Goal: Task Accomplishment & Management: Use online tool/utility

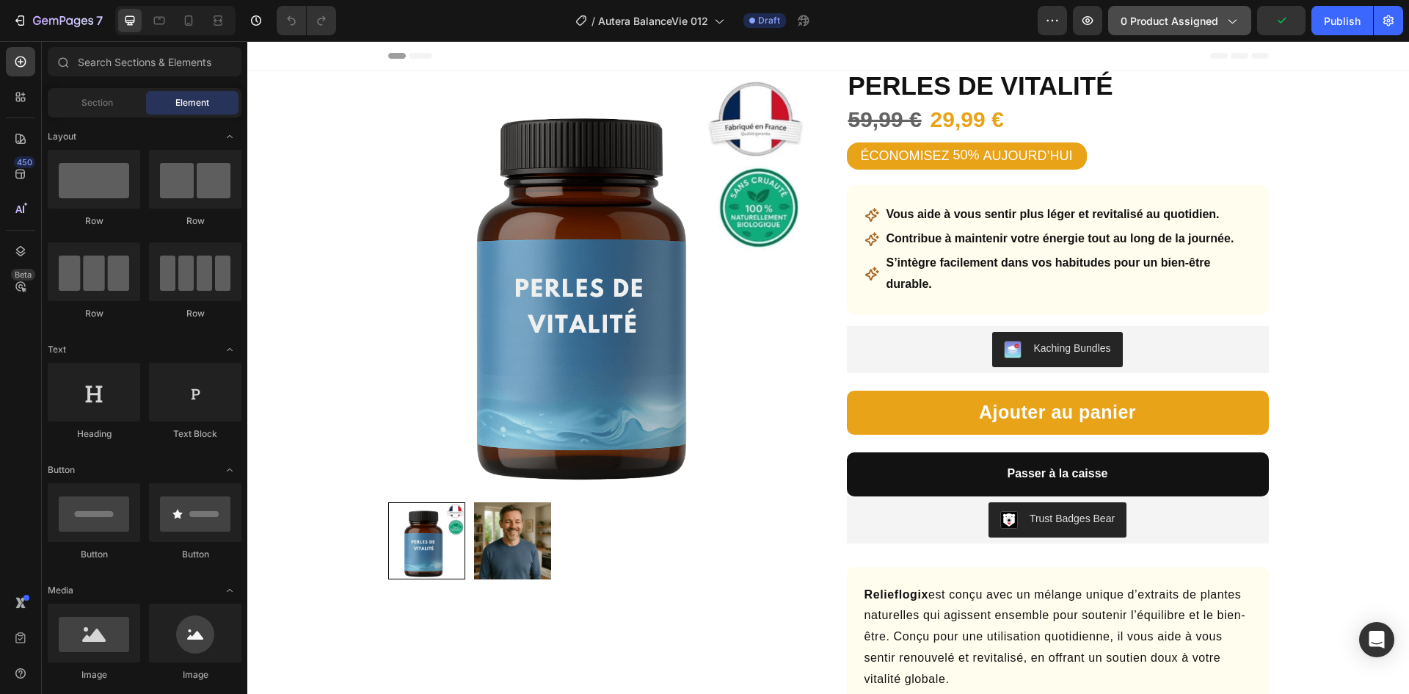
click at [1166, 13] on span "0 product assigned" at bounding box center [1170, 20] width 98 height 15
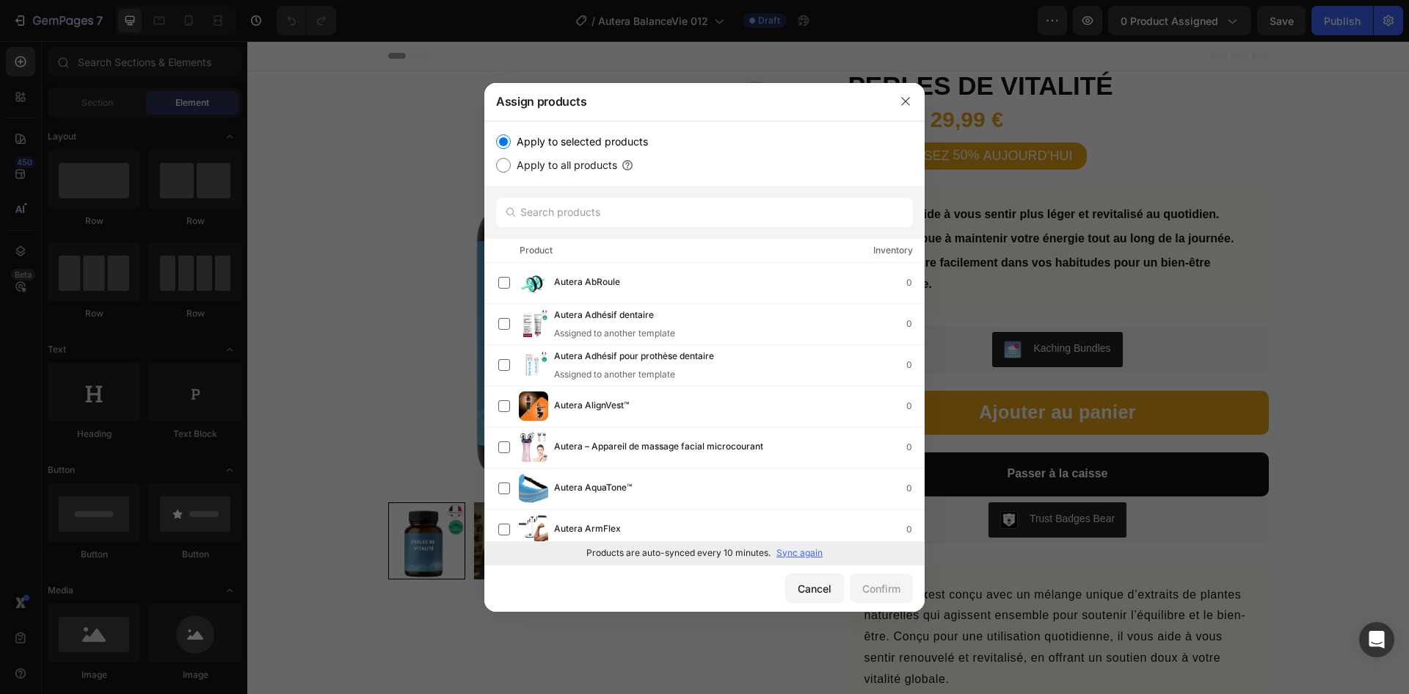
click at [812, 551] on p "Sync again" at bounding box center [799, 552] width 46 height 13
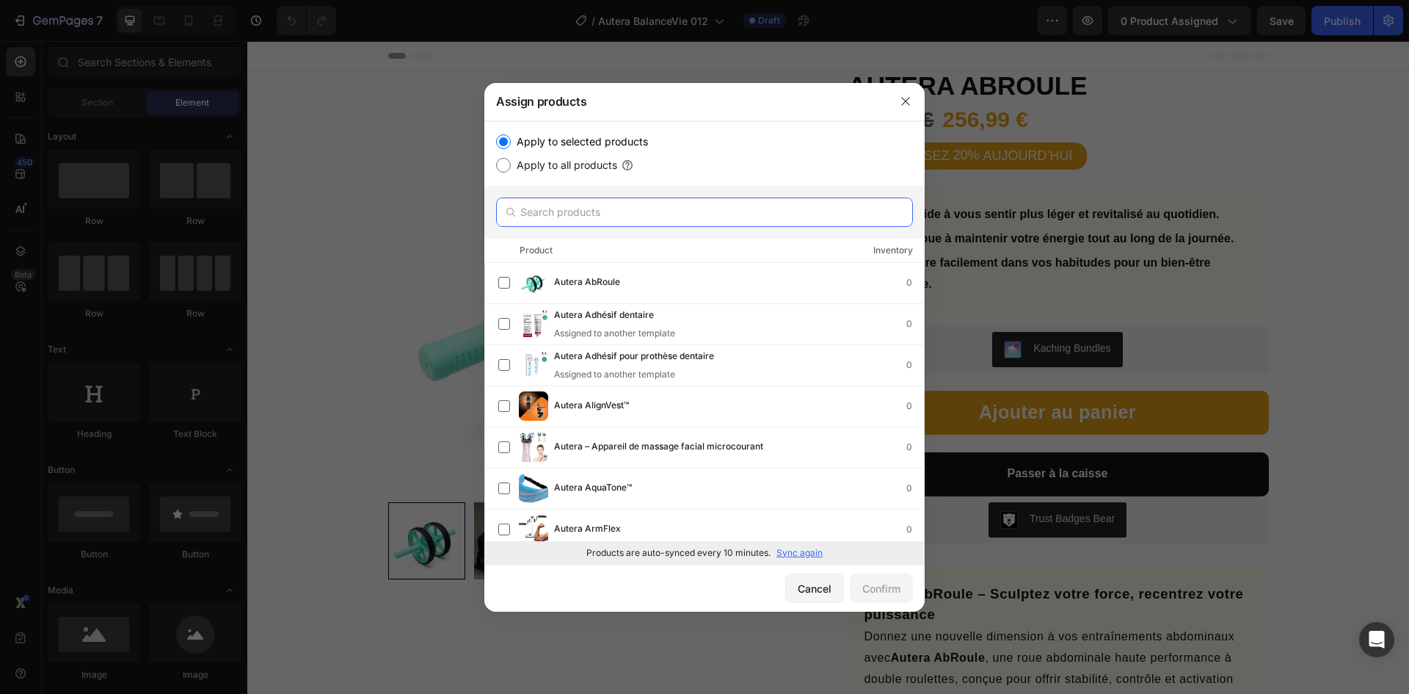
click at [604, 204] on input "text" at bounding box center [704, 211] width 417 height 29
paste input "BalanceVie 012"
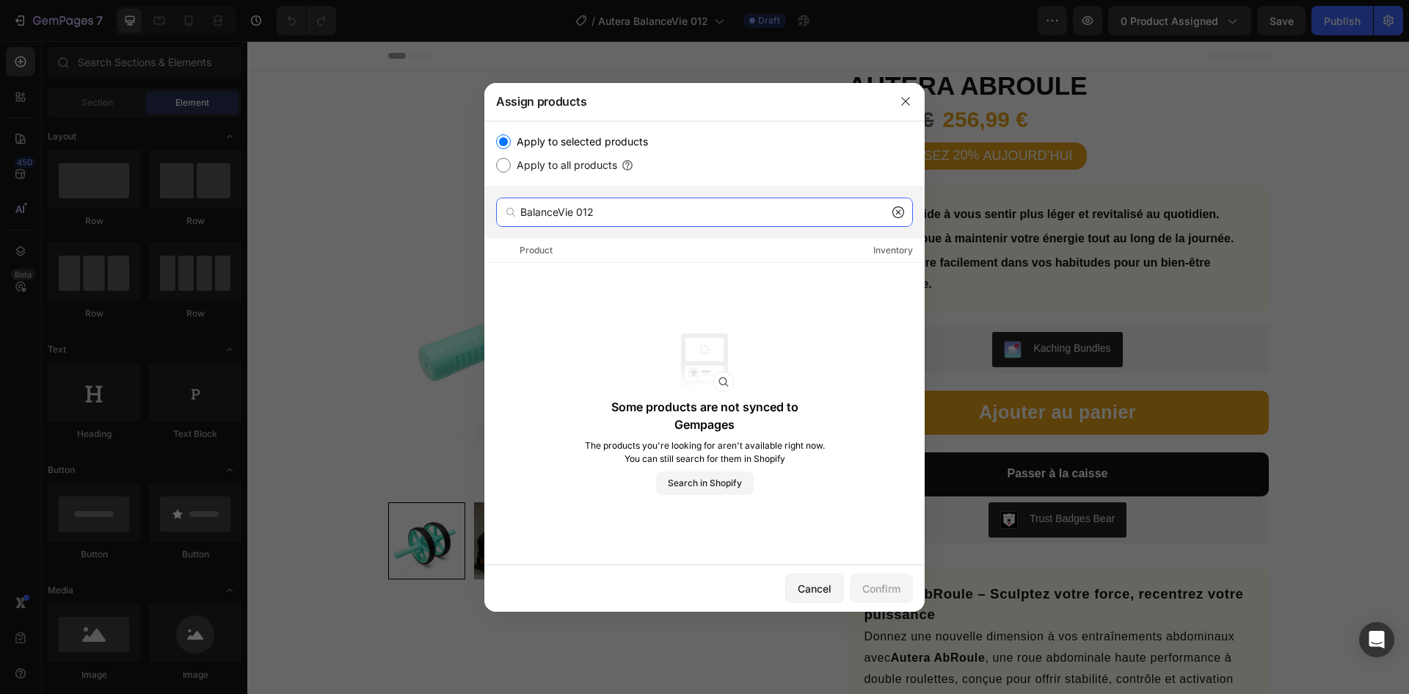
click at [613, 209] on input "BalanceVie 012" at bounding box center [704, 211] width 417 height 29
paste input "Inhalateur revitalisant"
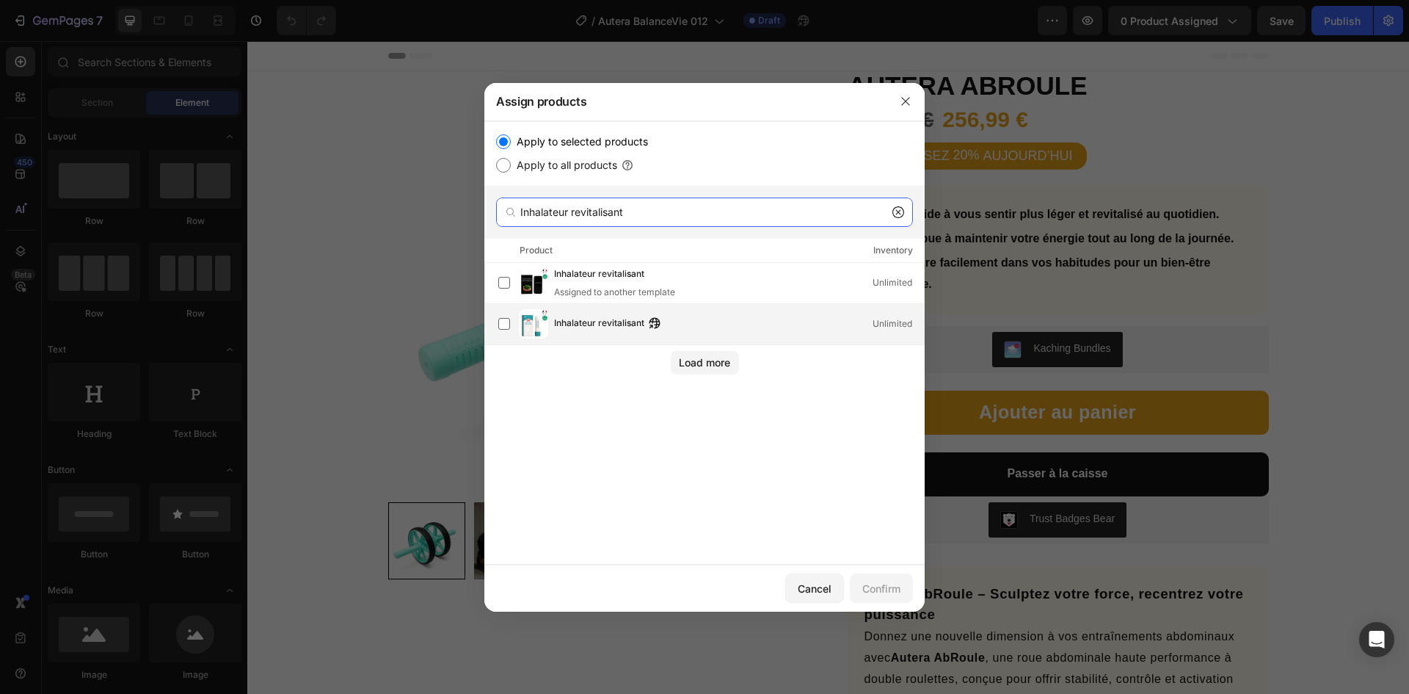
type input "Inhalateur revitalisant"
drag, startPoint x: 580, startPoint y: 323, endPoint x: 662, endPoint y: 370, distance: 94.7
click at [580, 321] on span "Inhalateur revitalisant" at bounding box center [599, 324] width 90 height 16
click at [883, 586] on div "Confirm" at bounding box center [881, 587] width 38 height 15
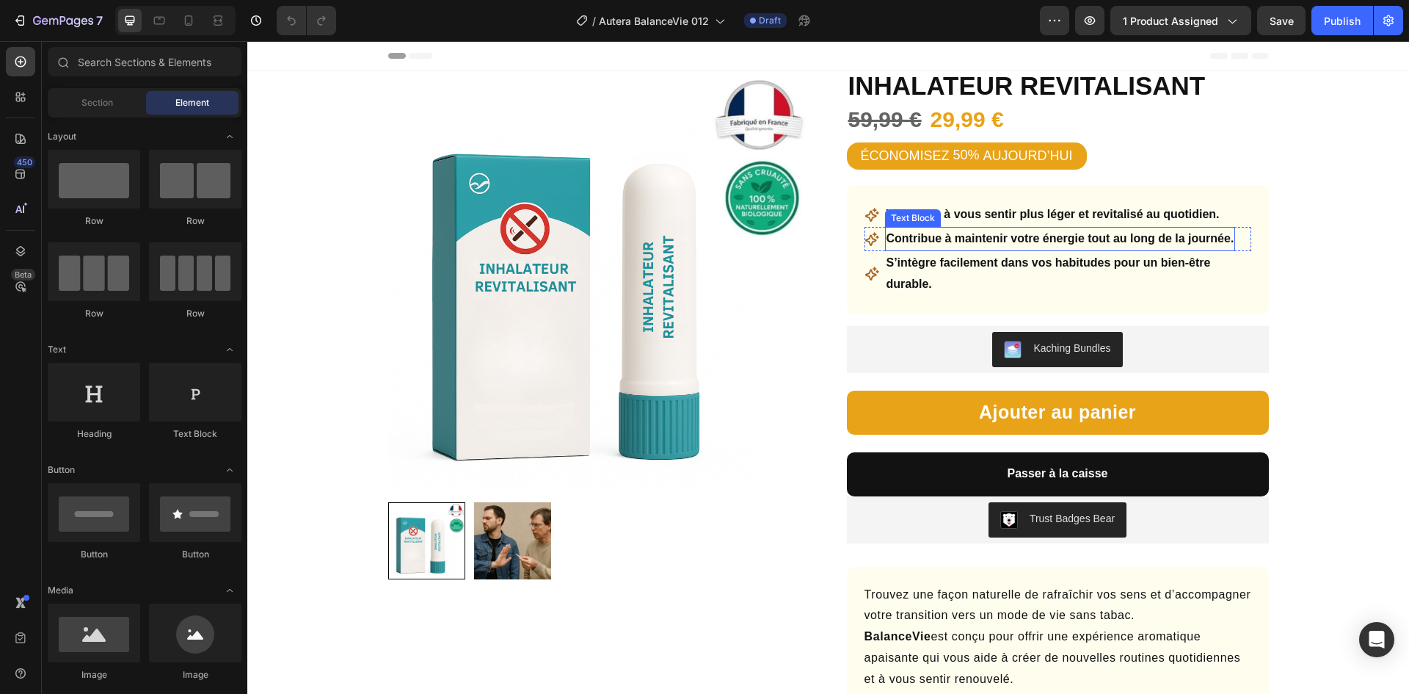
click at [939, 216] on strong "Vous aide à vous sentir plus léger et revitalisé au quotidien." at bounding box center [1053, 214] width 333 height 12
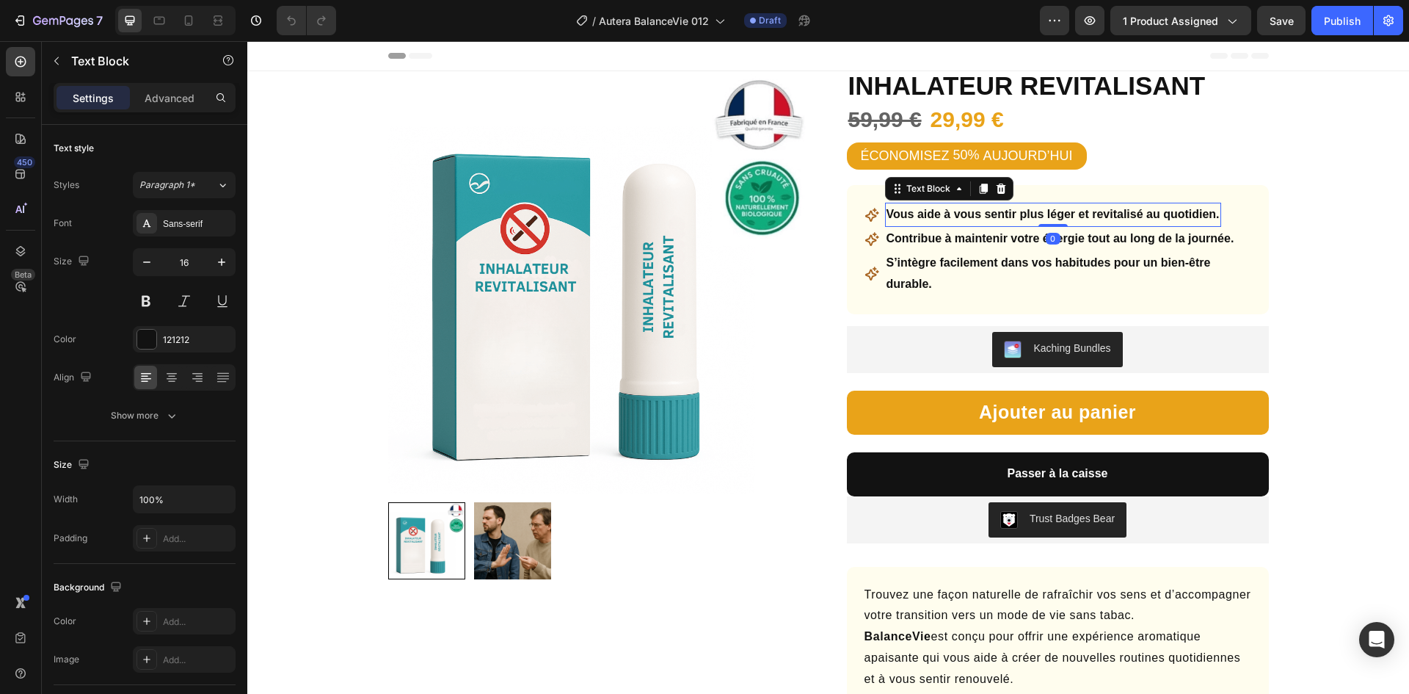
click at [972, 216] on strong "Vous aide à vous sentir plus léger et revitalisé au quotidien." at bounding box center [1053, 214] width 333 height 12
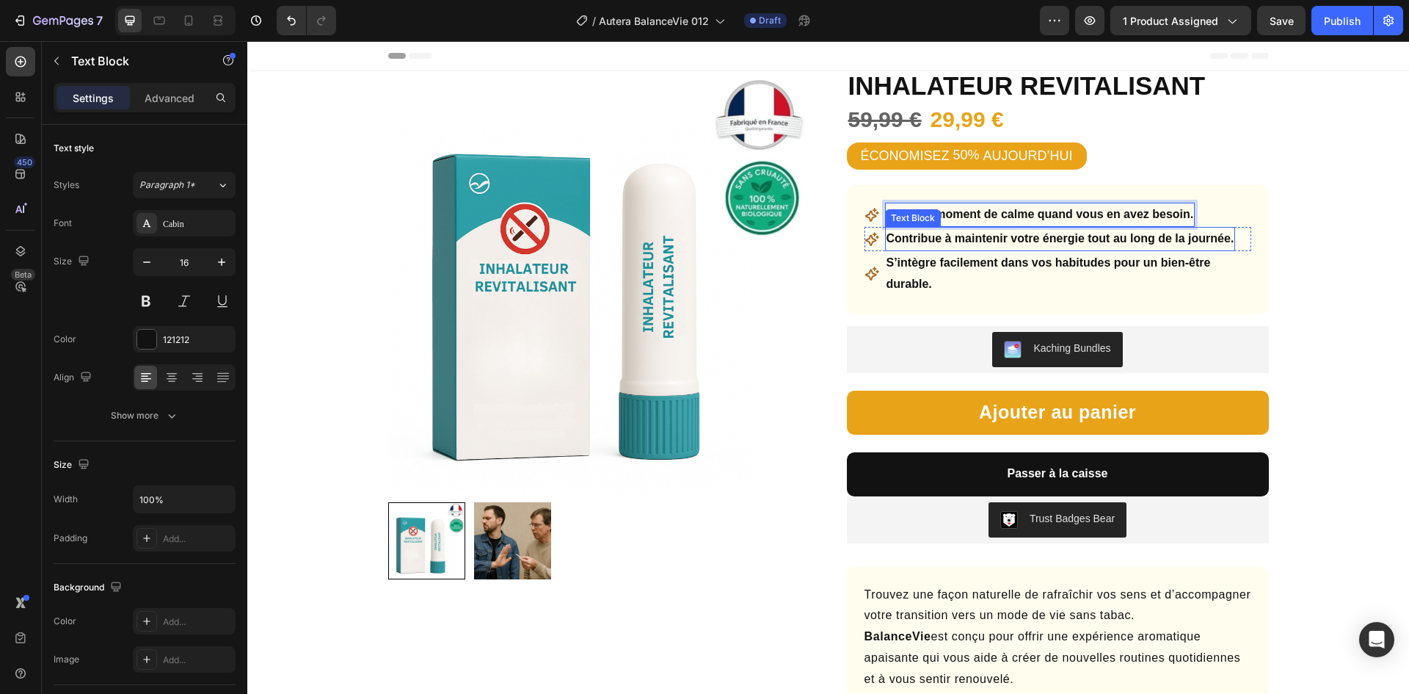
click at [995, 236] on strong "Contribue à maintenir votre énergie tout au long de la journée." at bounding box center [1061, 238] width 348 height 12
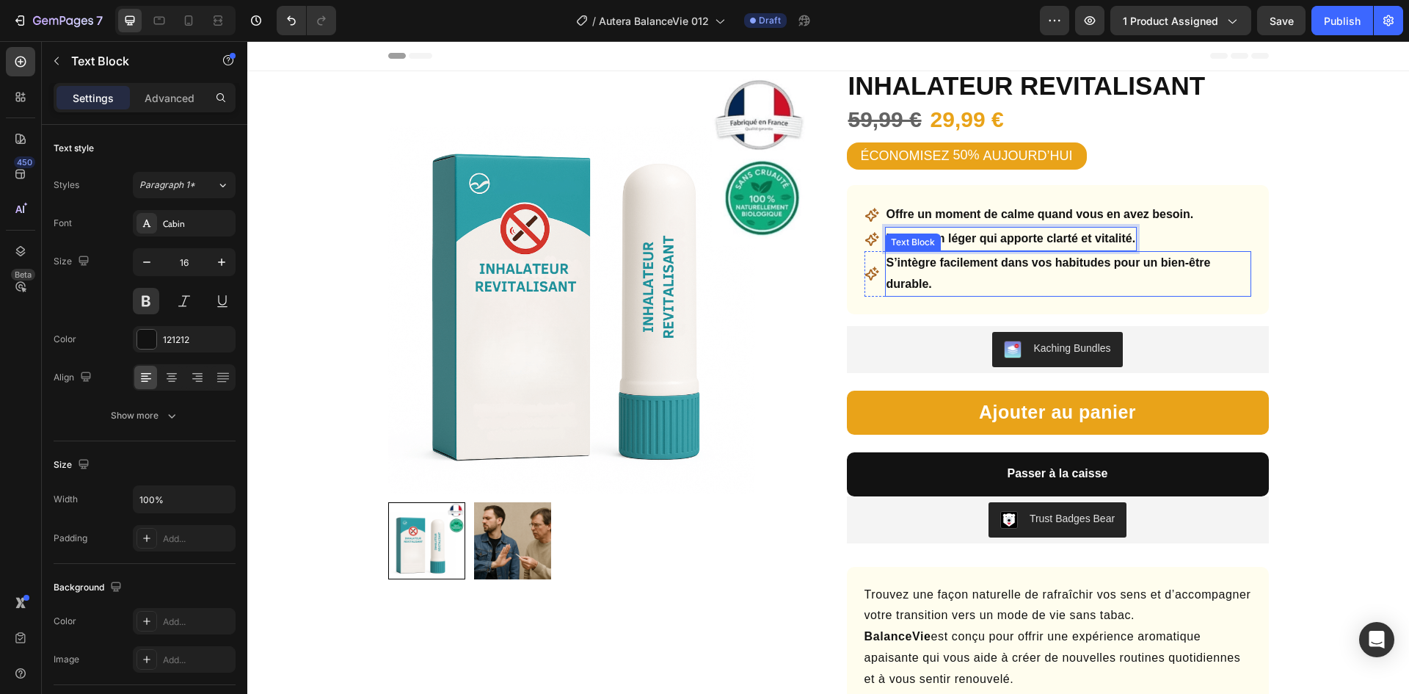
click at [1005, 266] on strong "S’intègre facilement dans vos habitudes pour un bien-être durable." at bounding box center [1049, 273] width 324 height 34
click at [1005, 265] on strong "S’intègre facilement dans vos habitudes pour un bien-être durable." at bounding box center [1049, 273] width 324 height 34
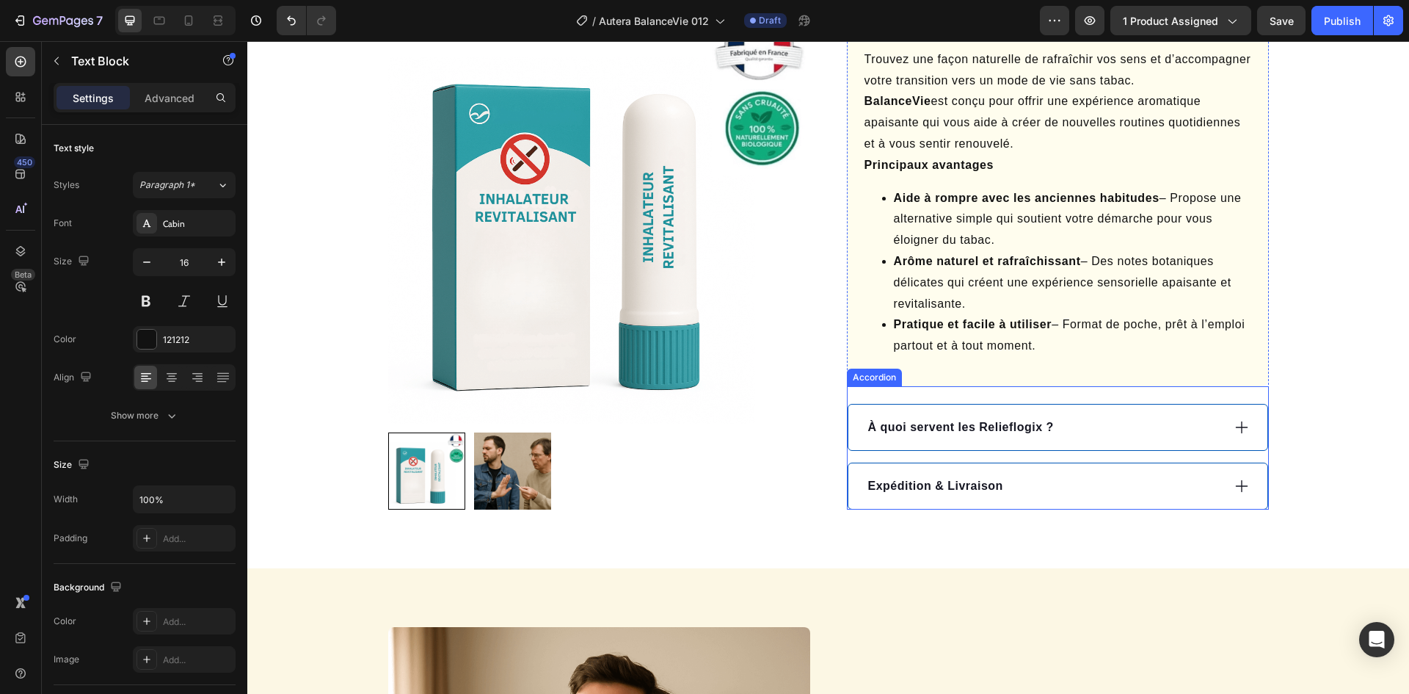
scroll to position [587, 0]
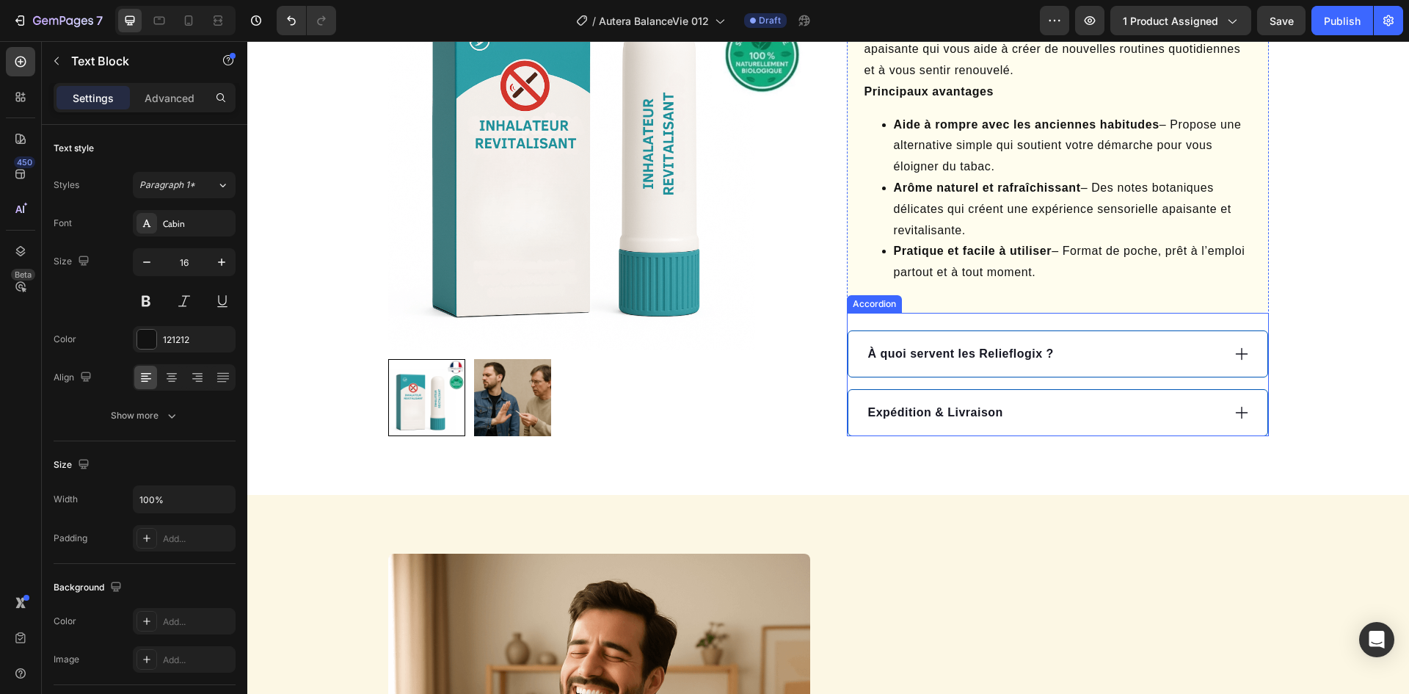
click at [1014, 401] on div "Expédition & Livraison" at bounding box center [1044, 412] width 356 height 22
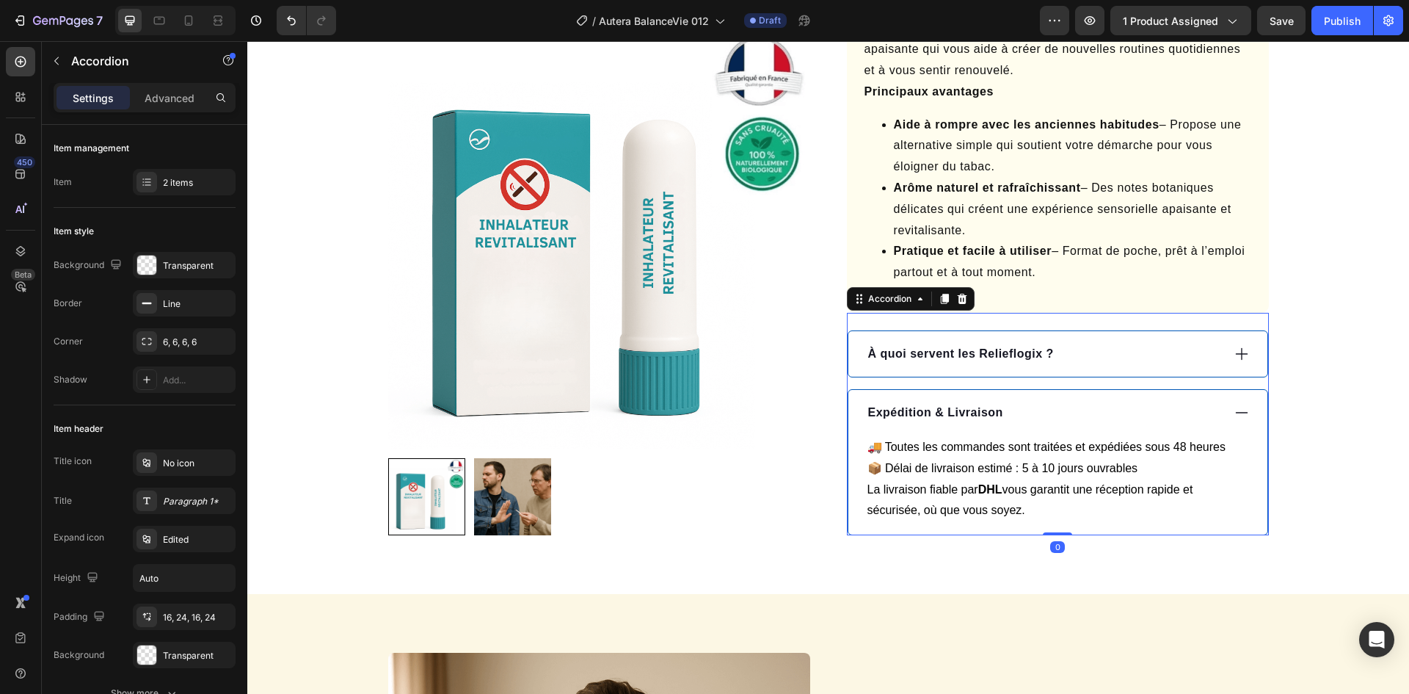
click at [1019, 401] on div "Expédition & Livraison" at bounding box center [1044, 412] width 356 height 22
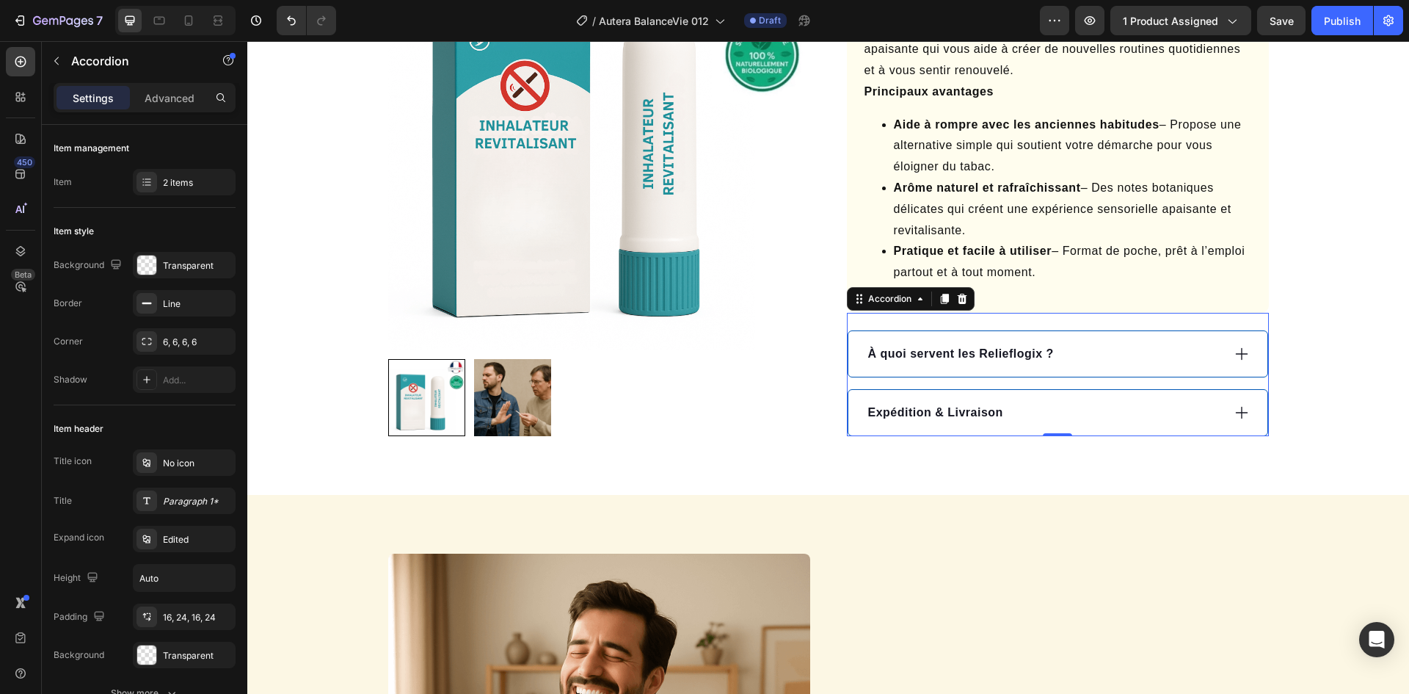
click at [1084, 343] on div "À quoi servent les Relieflogix ?" at bounding box center [1044, 354] width 356 height 22
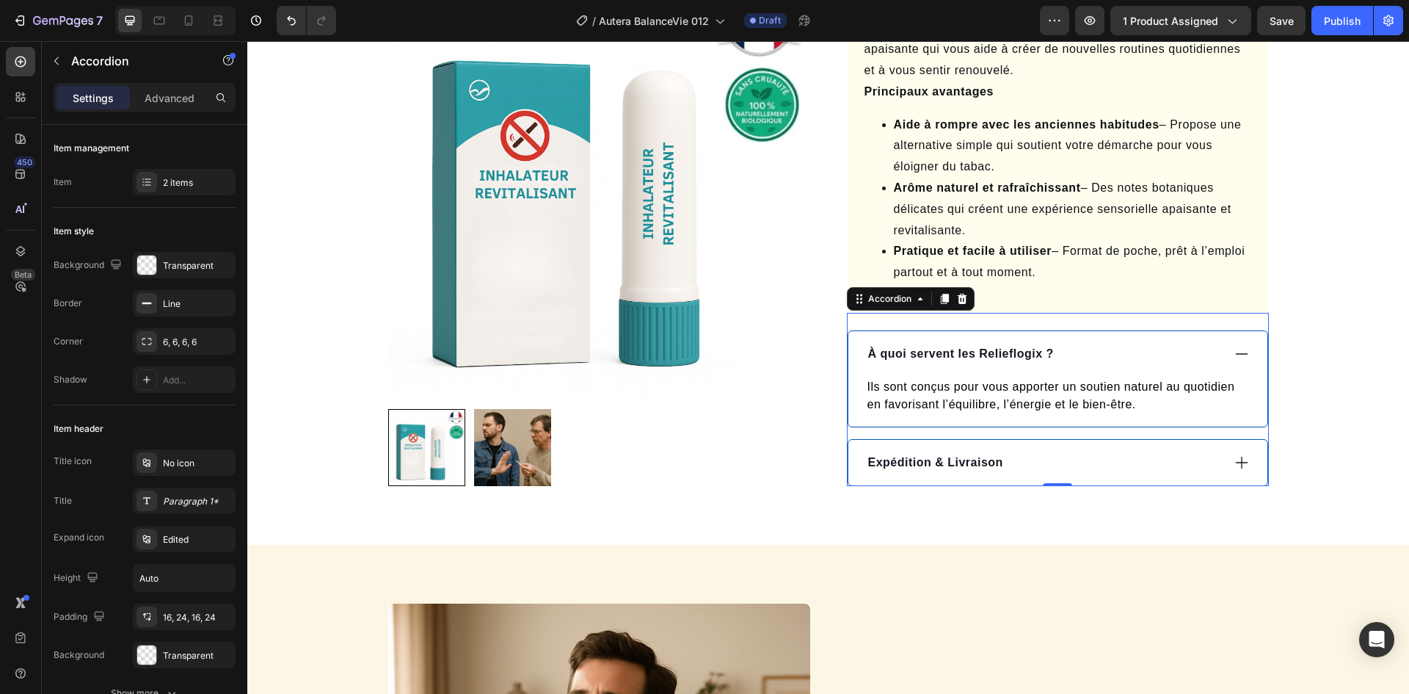
click at [973, 345] on p "À quoi servent les Relieflogix ?" at bounding box center [961, 354] width 186 height 18
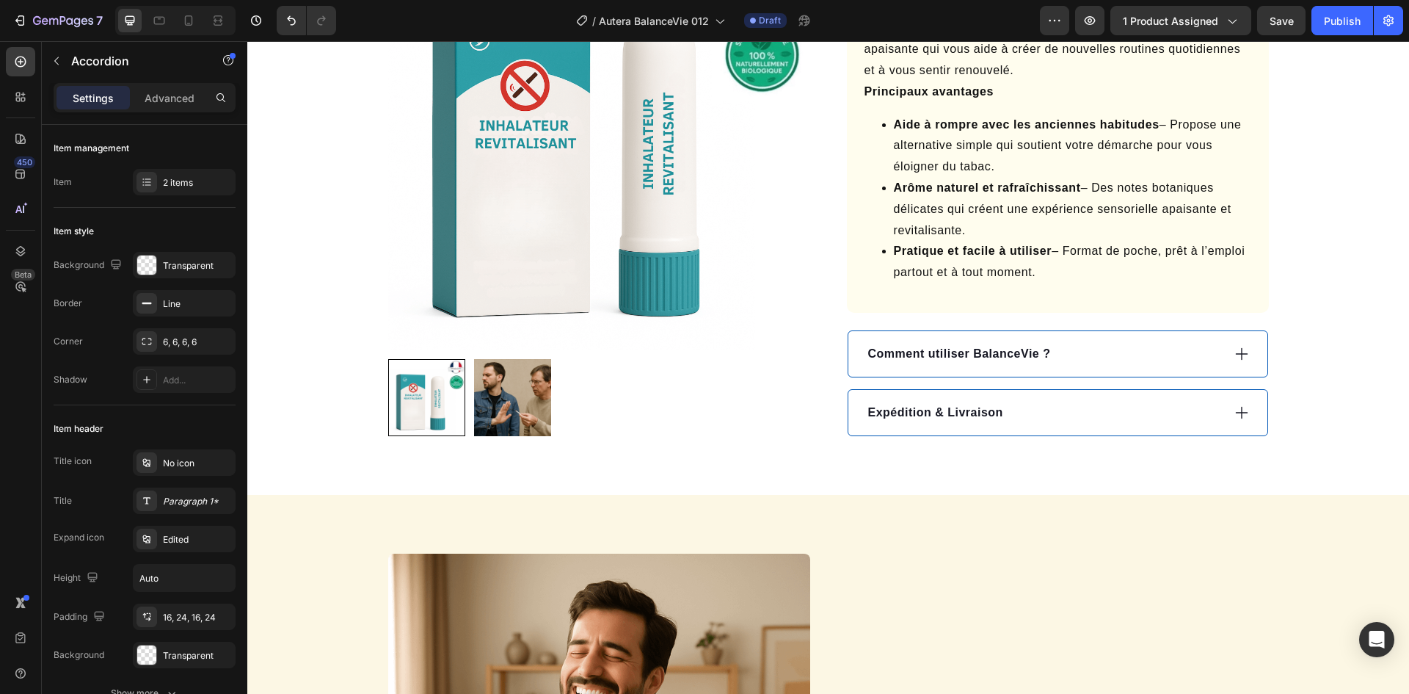
drag, startPoint x: 1134, startPoint y: 338, endPoint x: 962, endPoint y: 392, distance: 180.1
click at [1132, 343] on div "Comment utiliser BalanceVie ?" at bounding box center [1044, 354] width 356 height 22
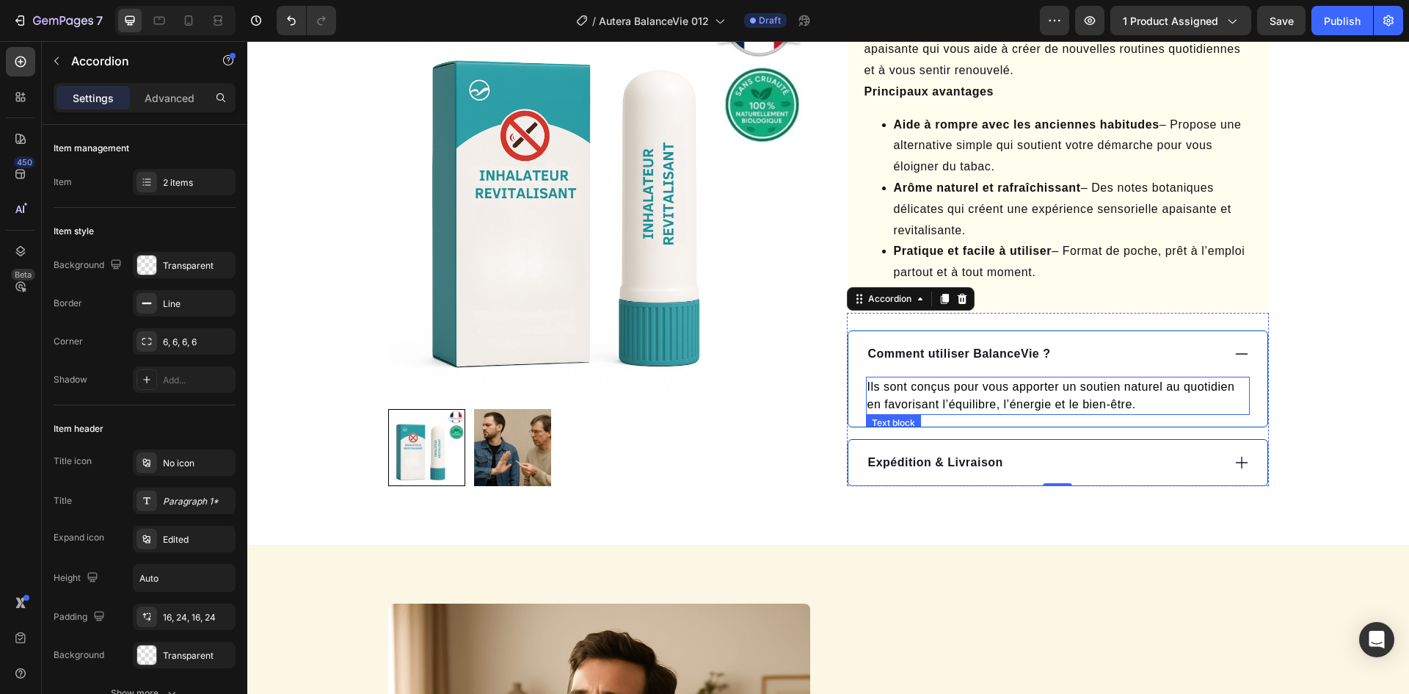
click at [938, 382] on p "Ils sont conçus pour vous apporter un soutien naturel au quotidien en favorisan…" at bounding box center [1057, 395] width 381 height 35
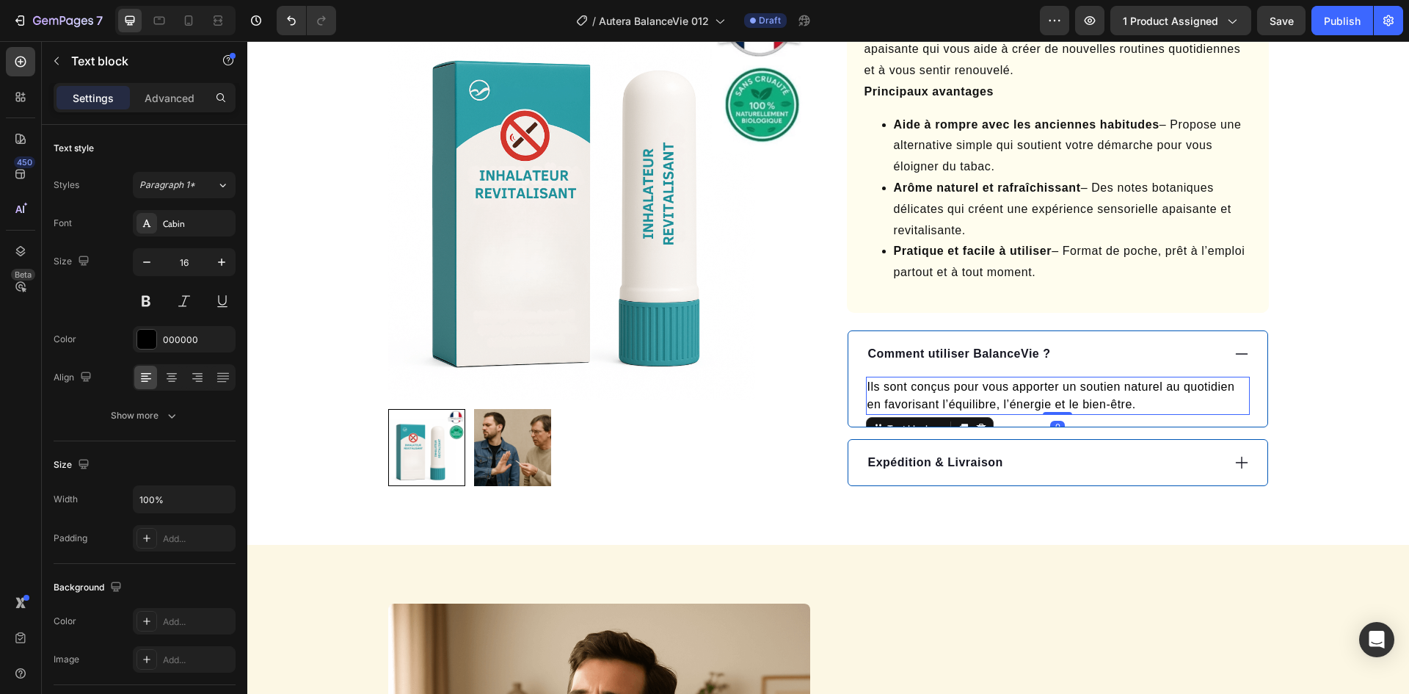
click at [939, 381] on p "Ils sont conçus pour vous apporter un soutien naturel au quotidien en favorisan…" at bounding box center [1057, 395] width 381 height 35
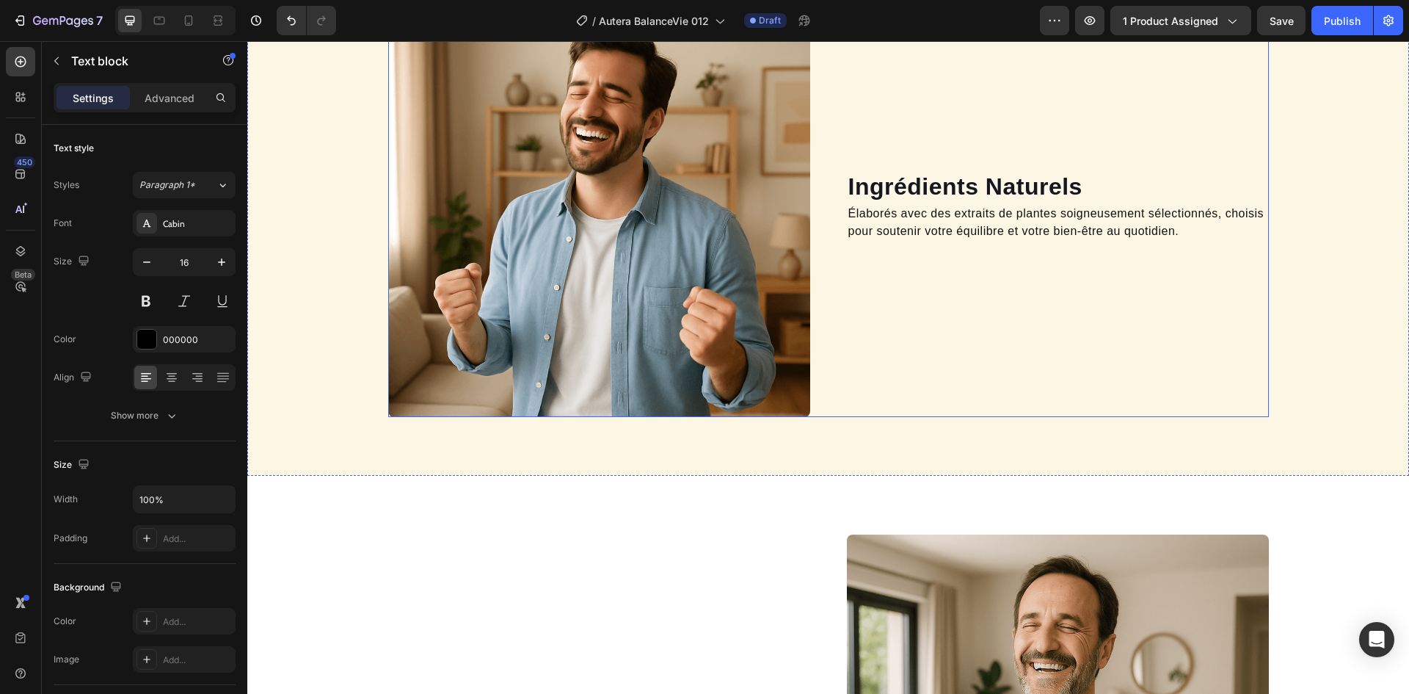
scroll to position [954, 0]
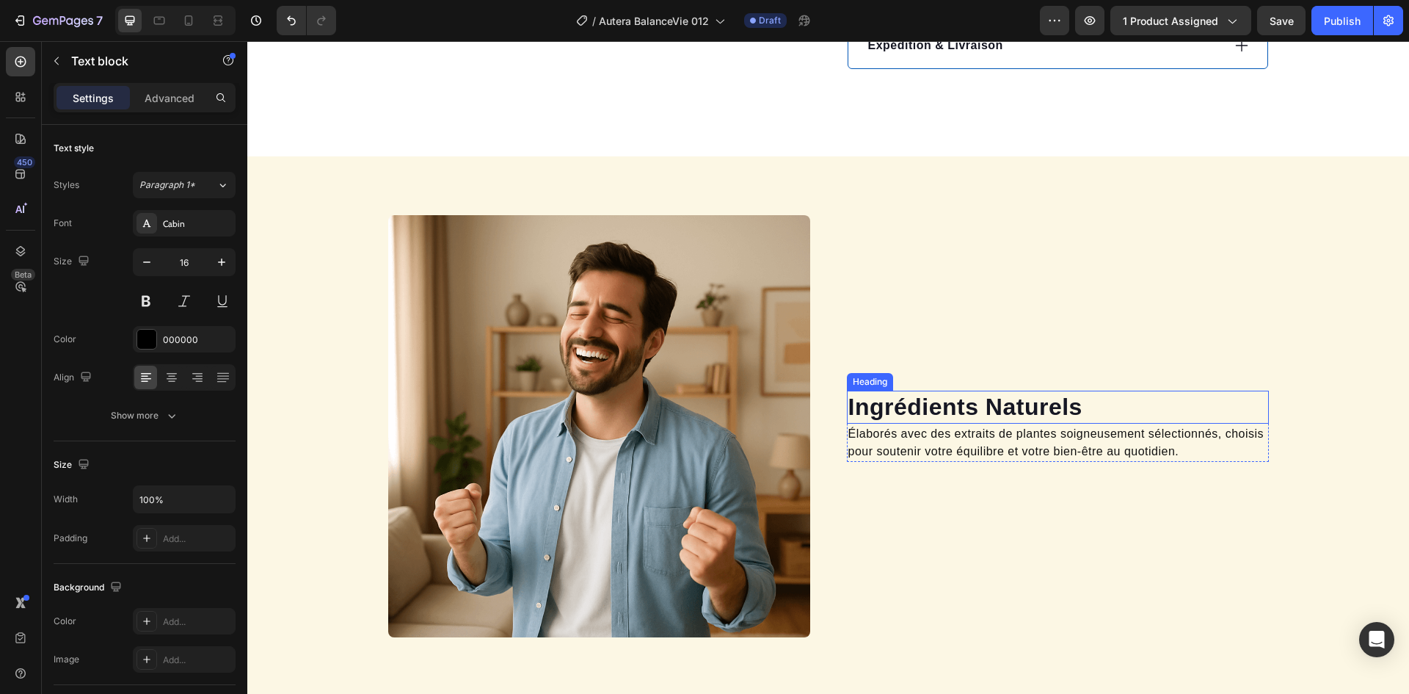
click at [941, 406] on h2 "Ingrédients Naturels" at bounding box center [1058, 407] width 422 height 34
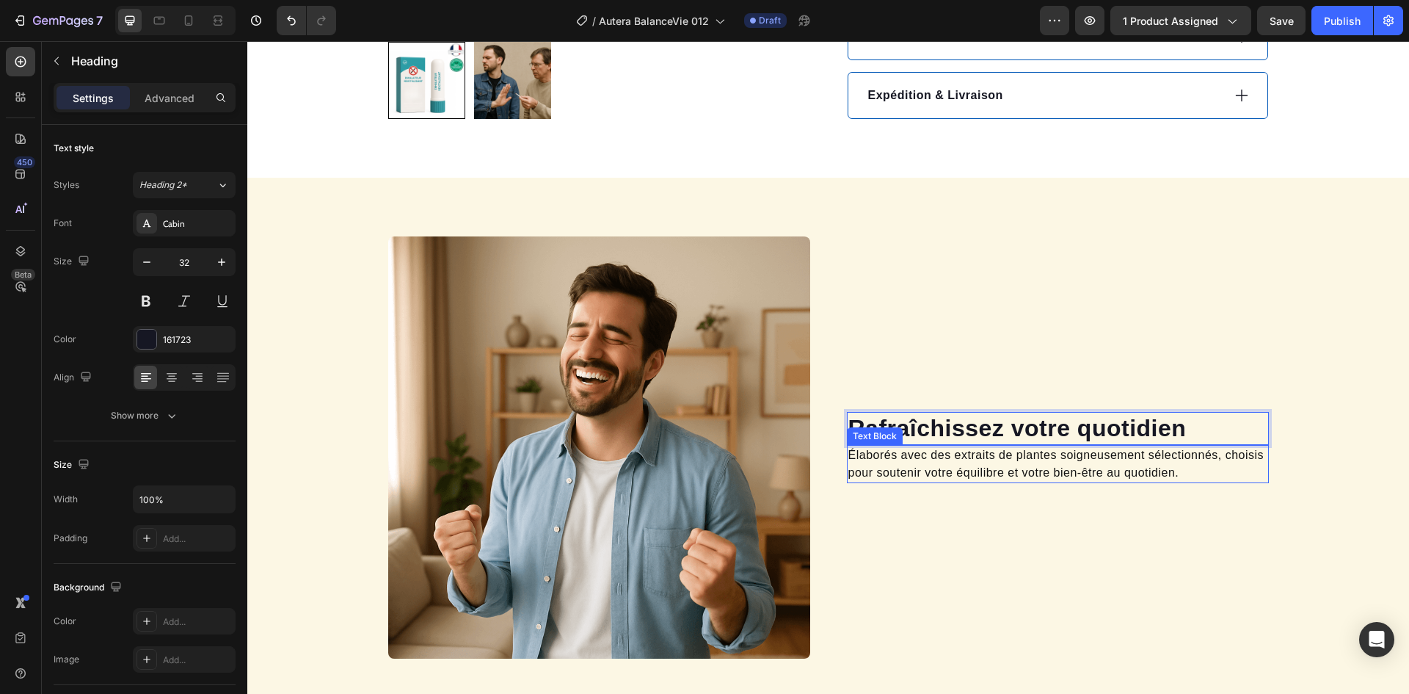
click at [925, 449] on p "Élaborés avec des extraits de plantes soigneusement sélectionnés, choisis pour …" at bounding box center [1057, 463] width 419 height 35
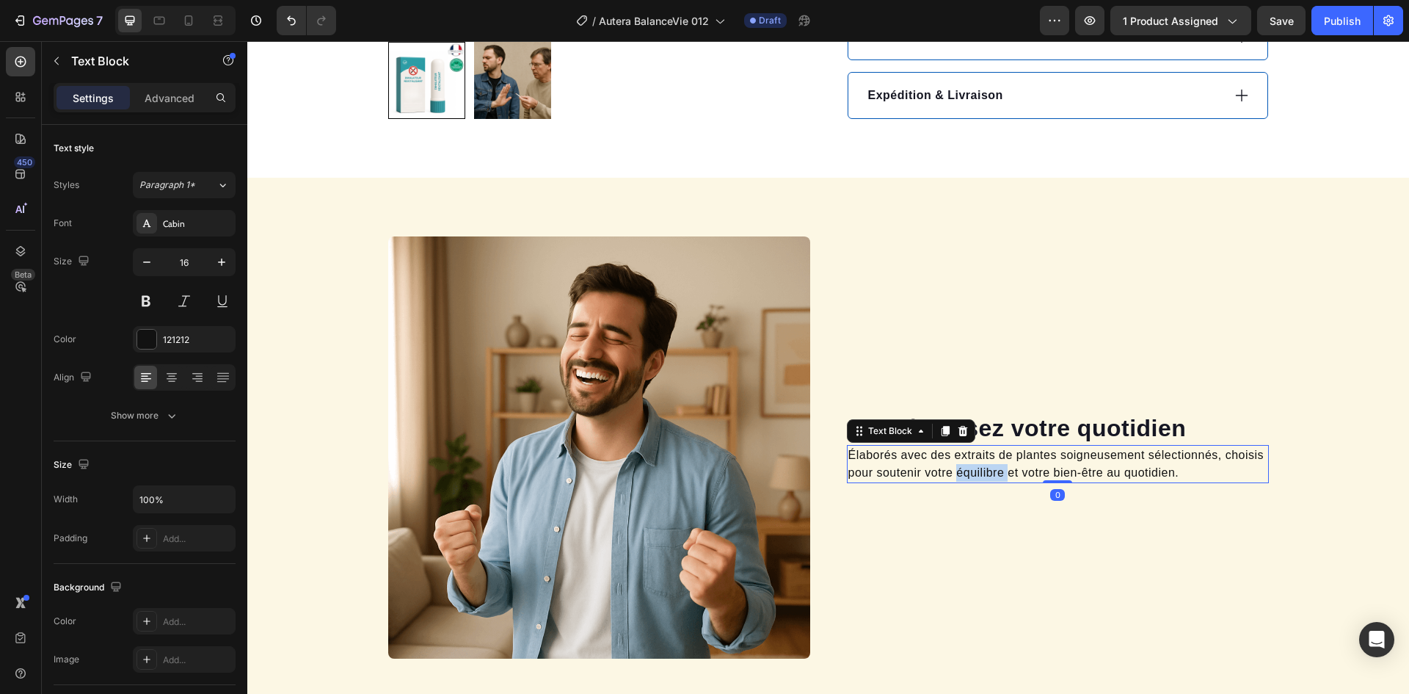
click at [925, 449] on p "Élaborés avec des extraits de plantes soigneusement sélectionnés, choisis pour …" at bounding box center [1057, 463] width 419 height 35
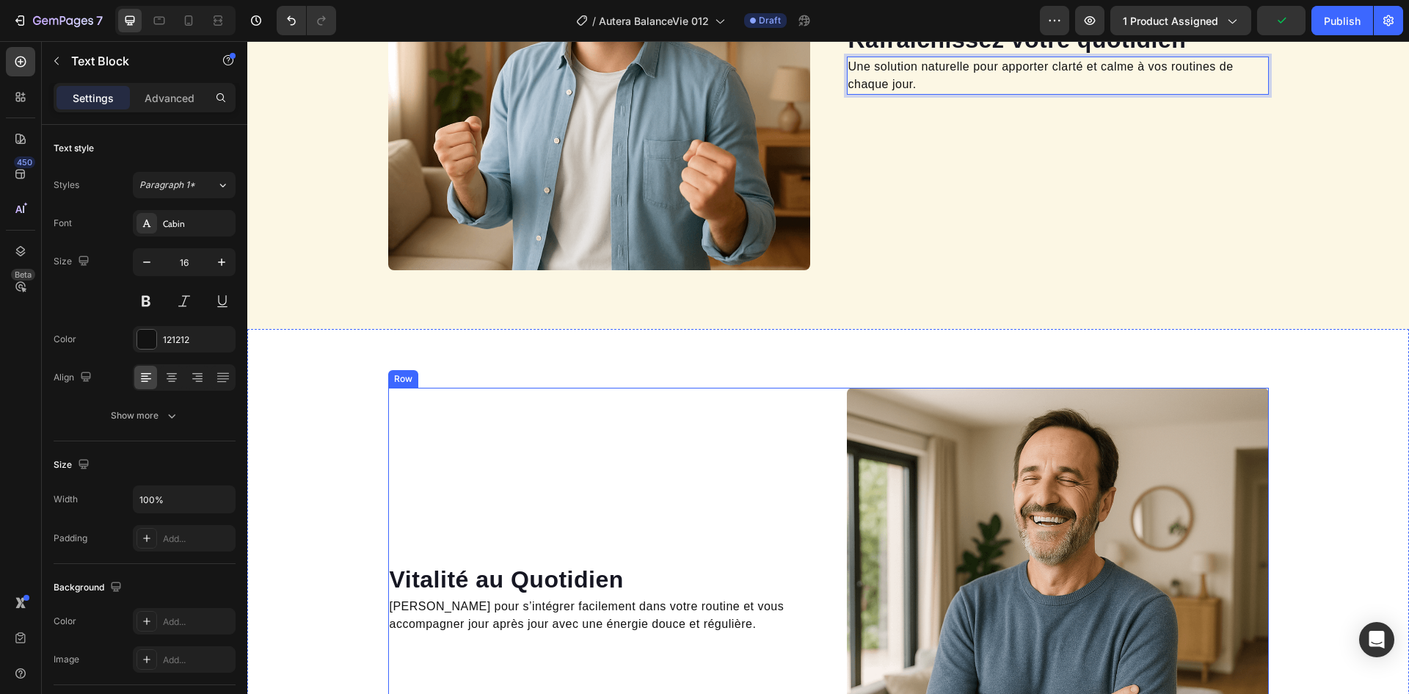
scroll to position [1418, 0]
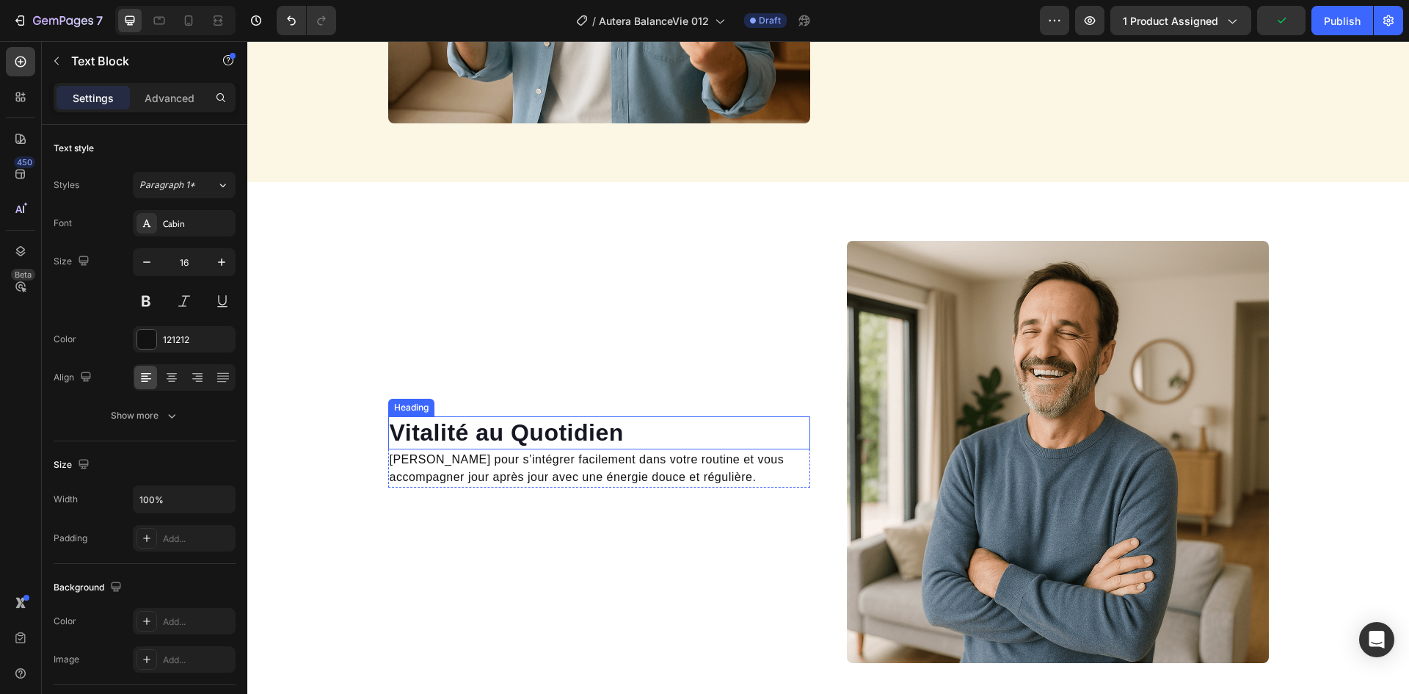
click at [498, 436] on strong "Vitalité au Quotidien" at bounding box center [507, 432] width 234 height 26
click at [551, 467] on p "[PERSON_NAME] pour s’intégrer facilement dans votre routine et vous accompagner…" at bounding box center [599, 468] width 419 height 35
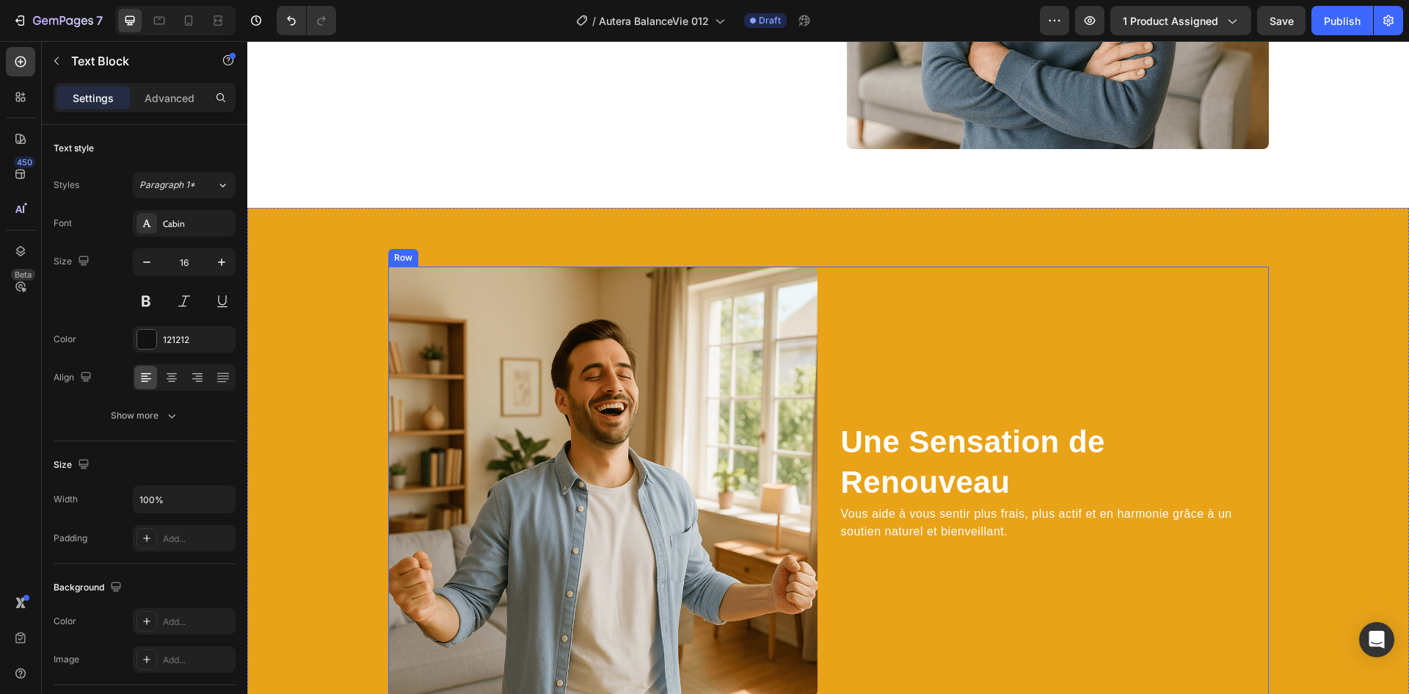
scroll to position [2005, 0]
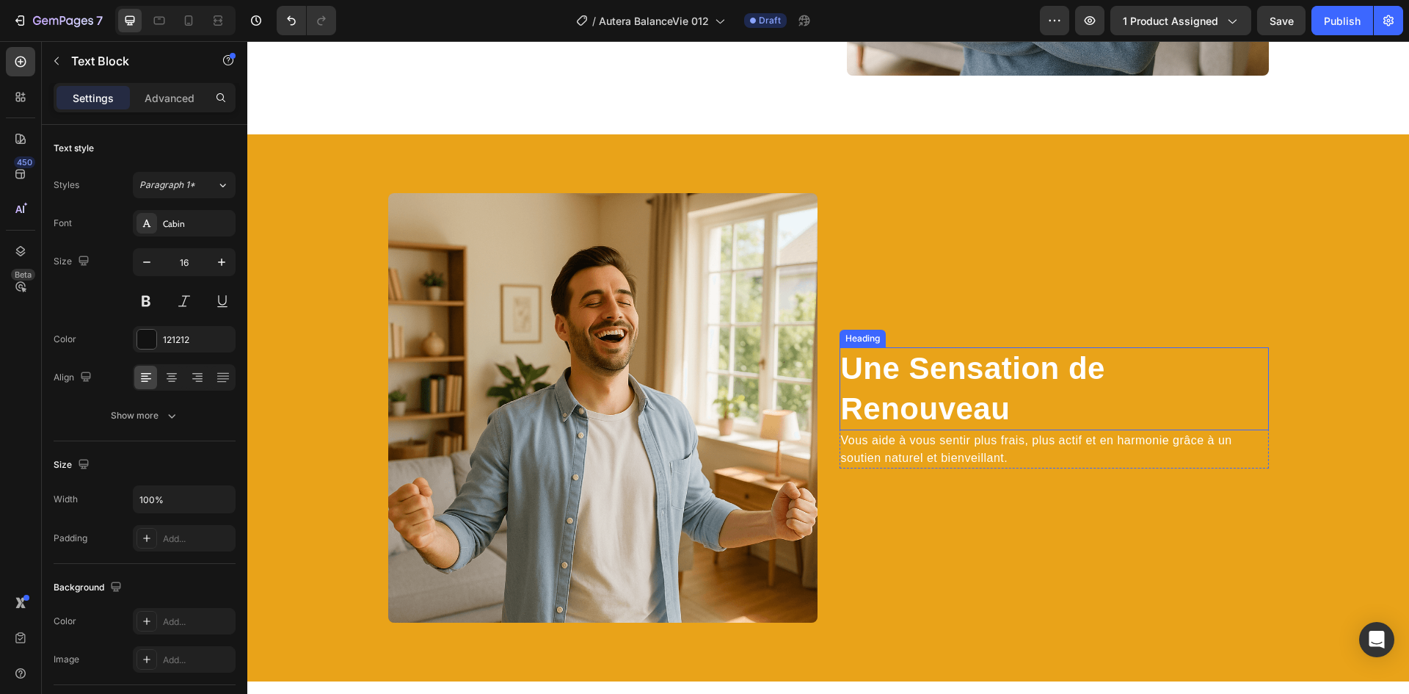
click at [950, 378] on h2 "Une Sensation de Renouveau" at bounding box center [1054, 388] width 429 height 83
click at [947, 391] on h2 "Une Sensation de Renouveau" at bounding box center [1054, 388] width 429 height 83
click at [947, 391] on p "Une Sensation de Renouveau" at bounding box center [1054, 389] width 426 height 80
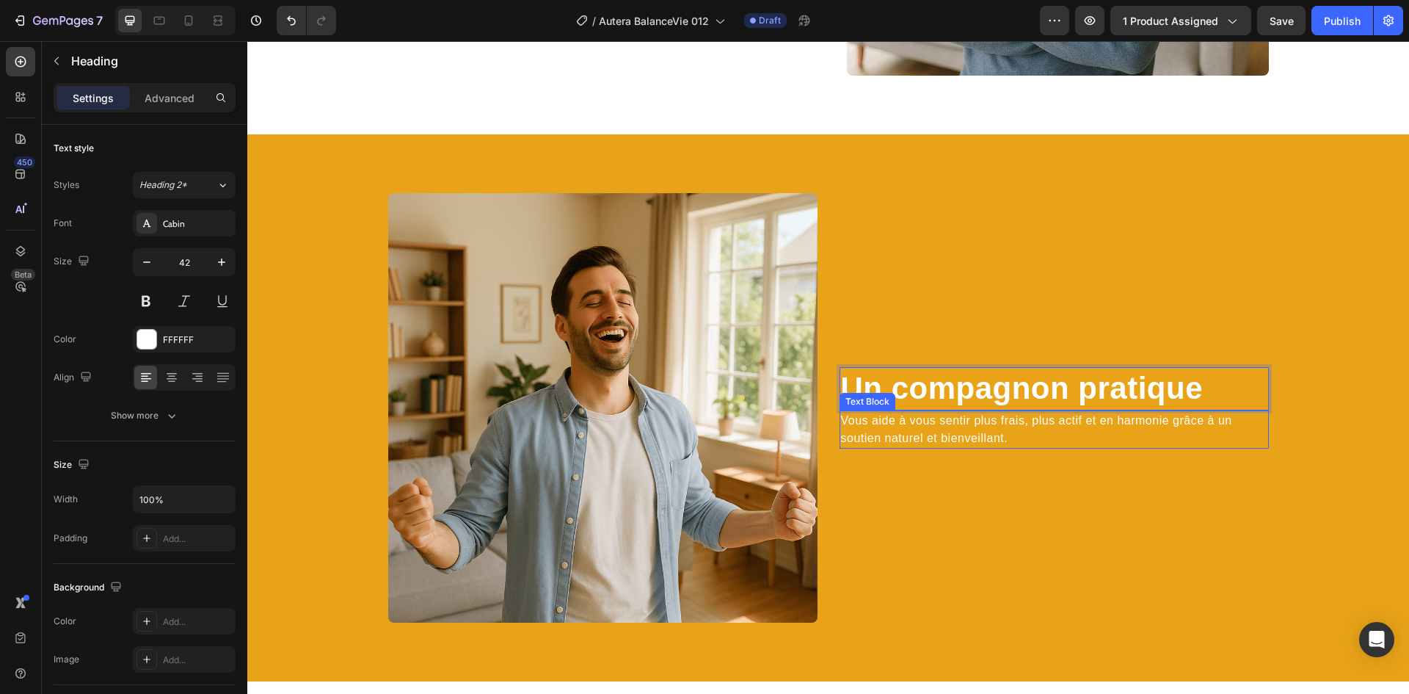
click at [940, 432] on p "Vous aide à vous sentir plus frais, plus actif et en harmonie grâce à un soutie…" at bounding box center [1054, 429] width 426 height 35
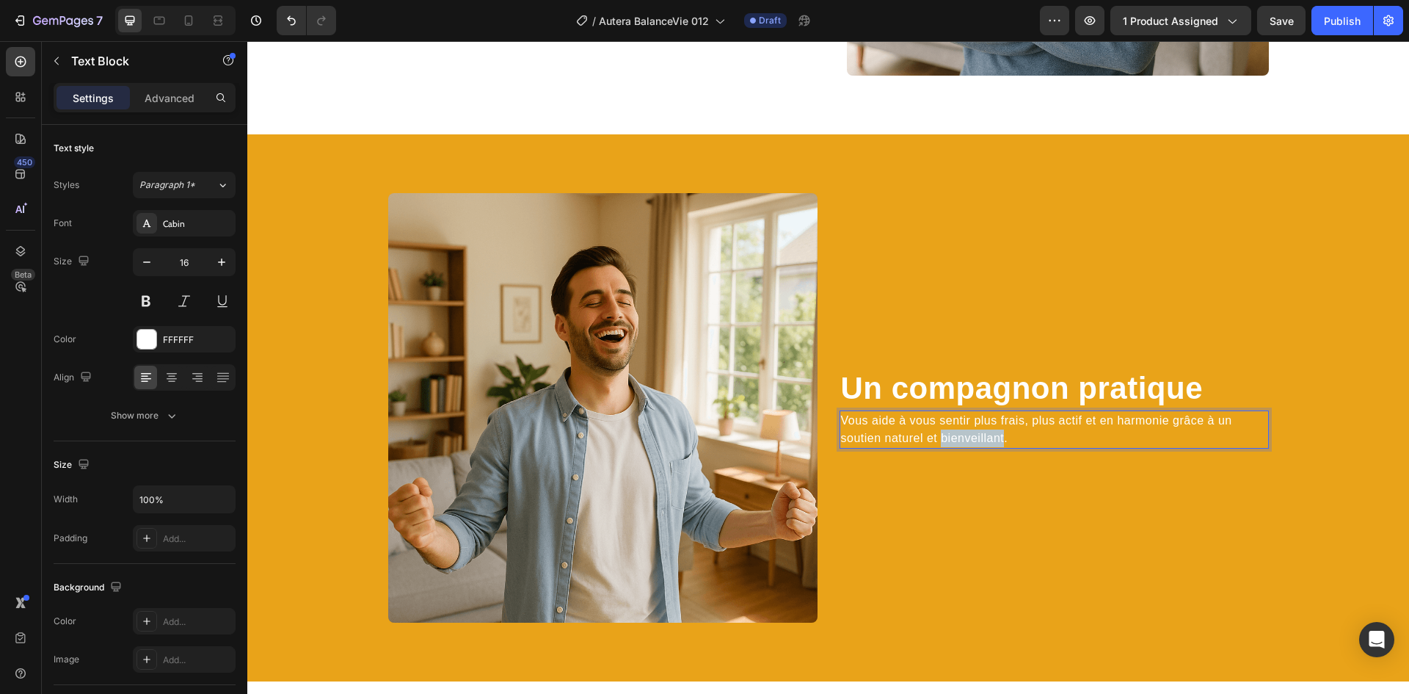
click at [940, 432] on p "Vous aide à vous sentir plus frais, plus actif et en harmonie grâce à un soutie…" at bounding box center [1054, 429] width 426 height 35
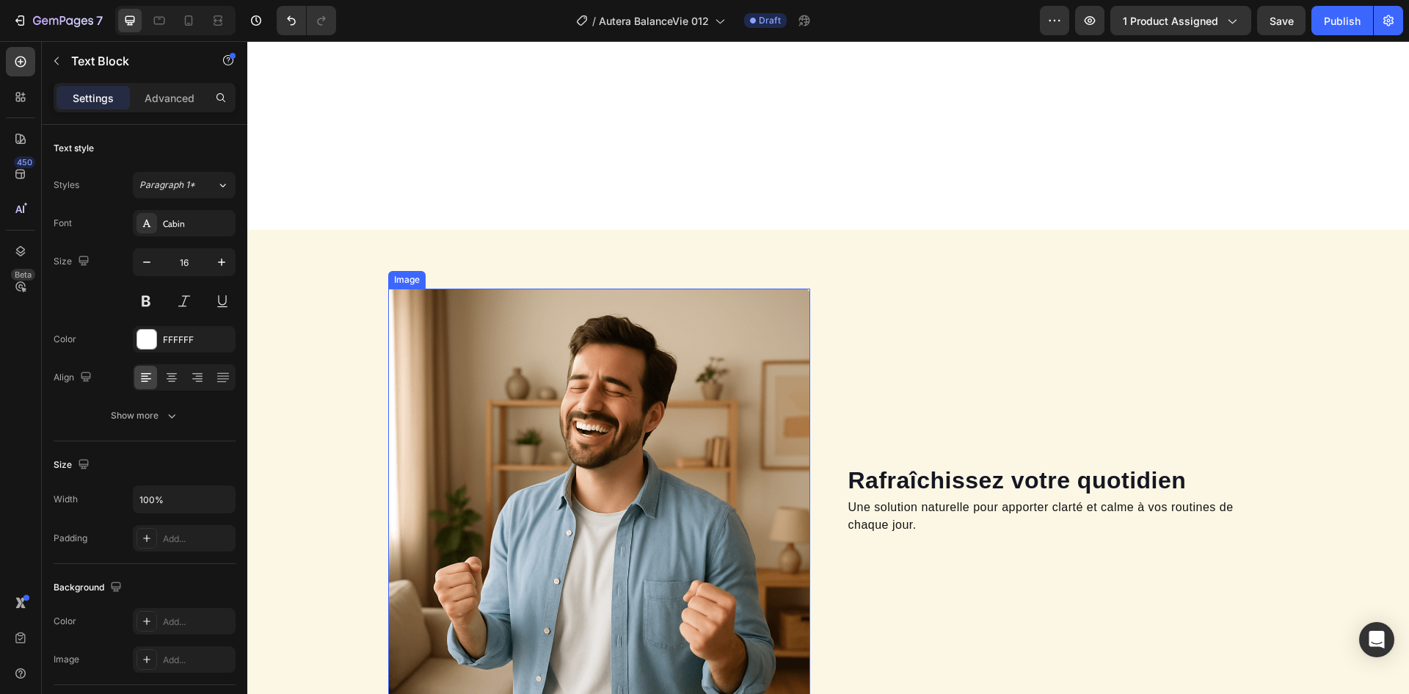
scroll to position [1051, 0]
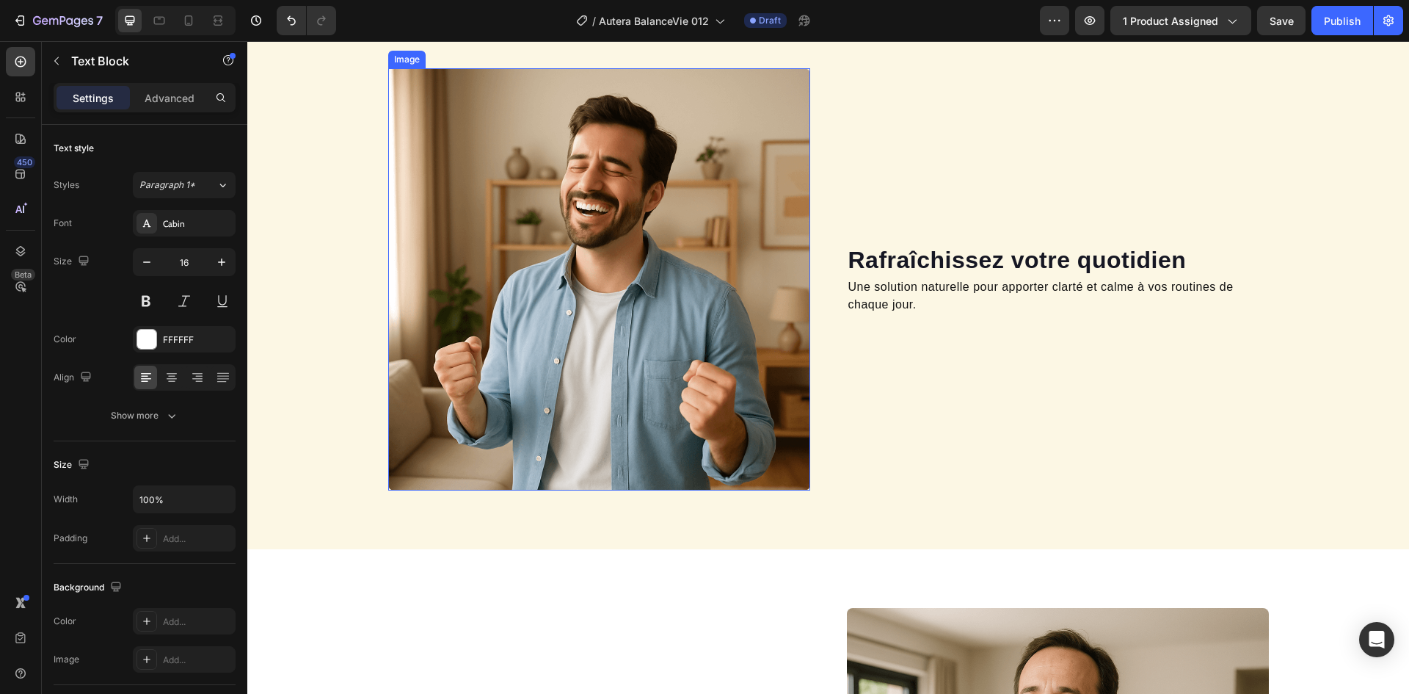
click at [572, 276] on img at bounding box center [599, 279] width 422 height 422
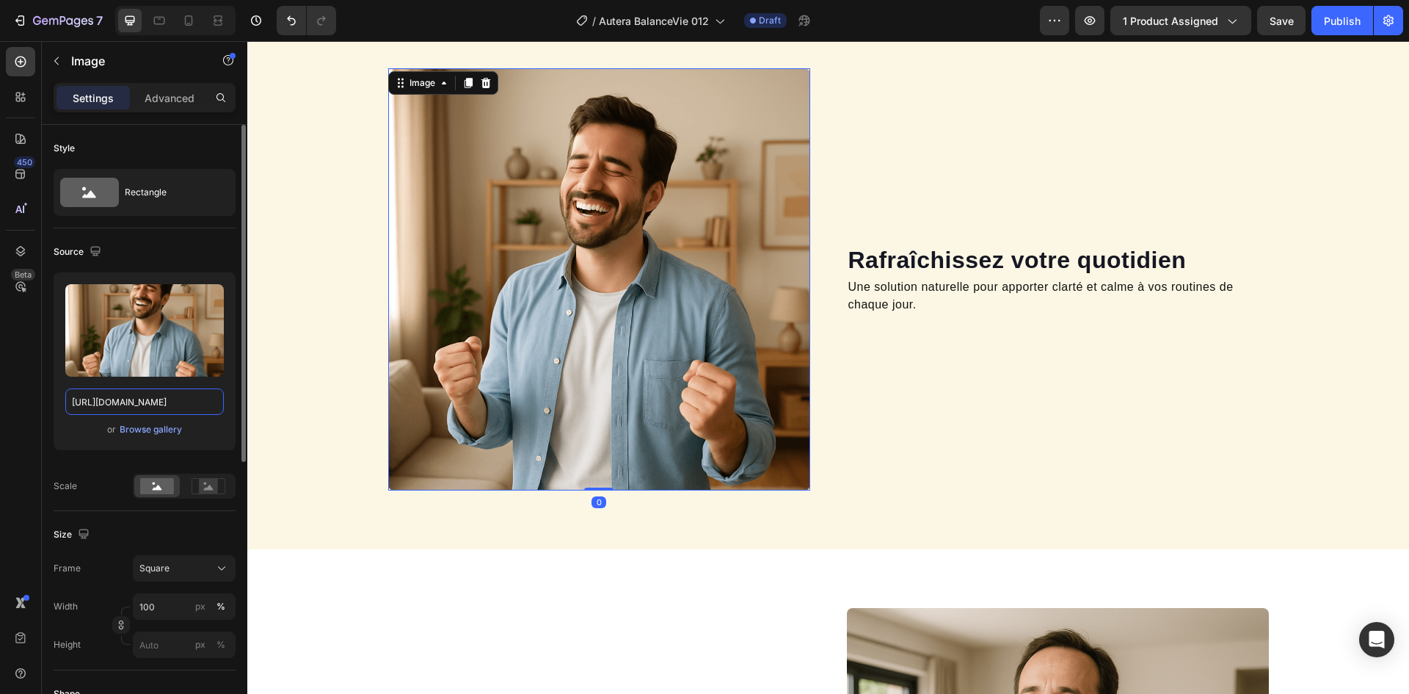
click at [133, 394] on input "[URL][DOMAIN_NAME]" at bounding box center [144, 401] width 159 height 26
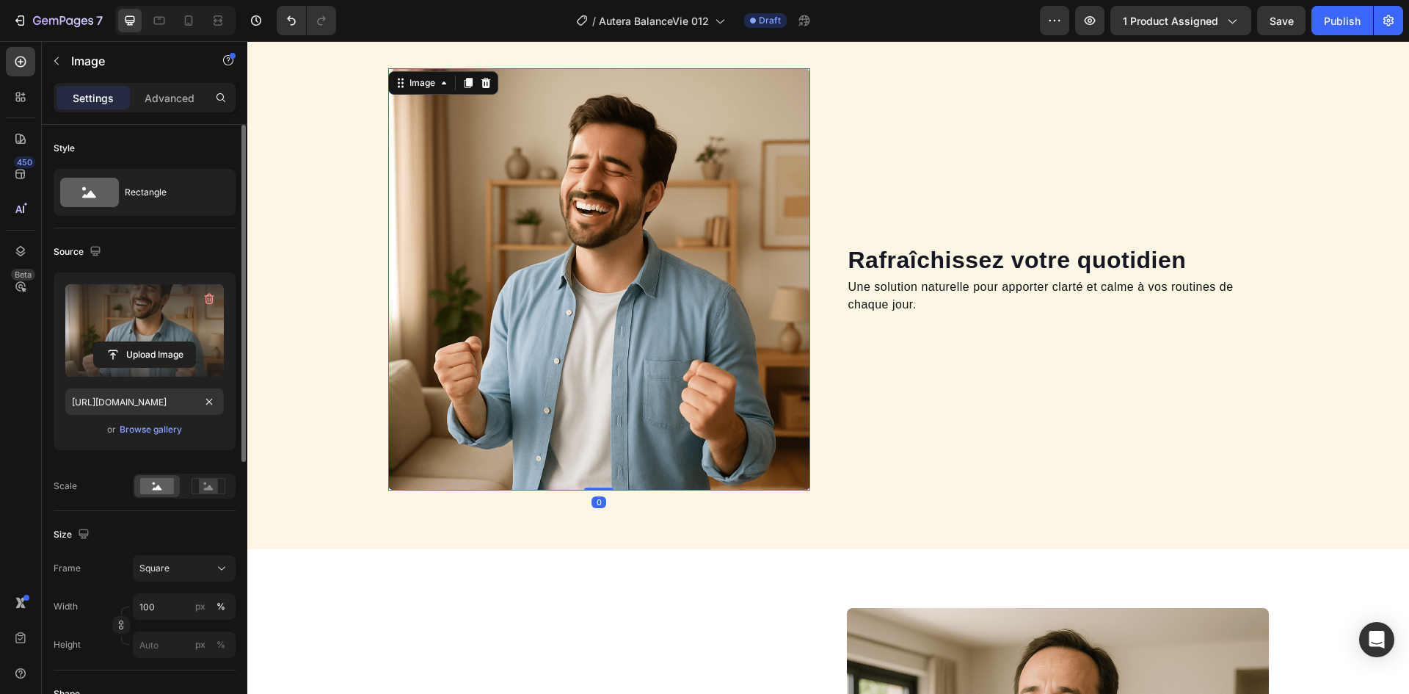
click at [158, 336] on label at bounding box center [144, 330] width 159 height 92
click at [158, 342] on input "file" at bounding box center [144, 354] width 101 height 25
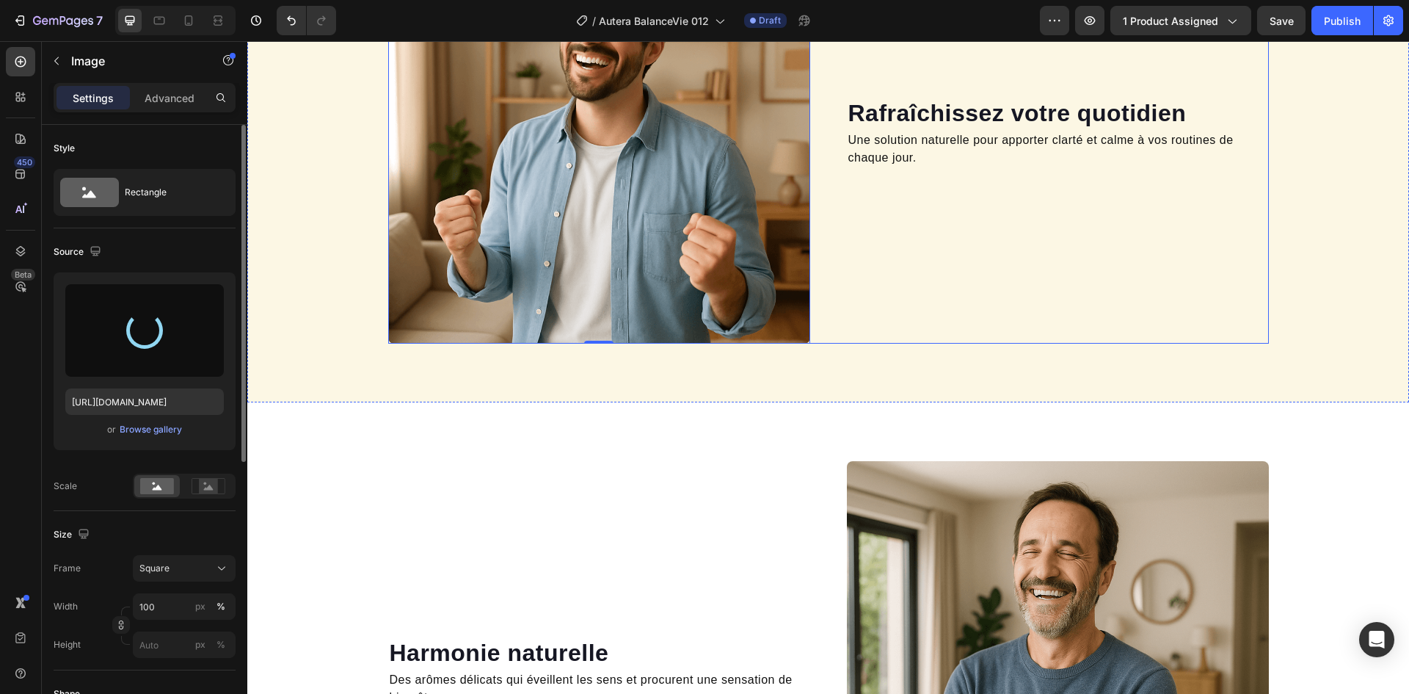
scroll to position [1344, 0]
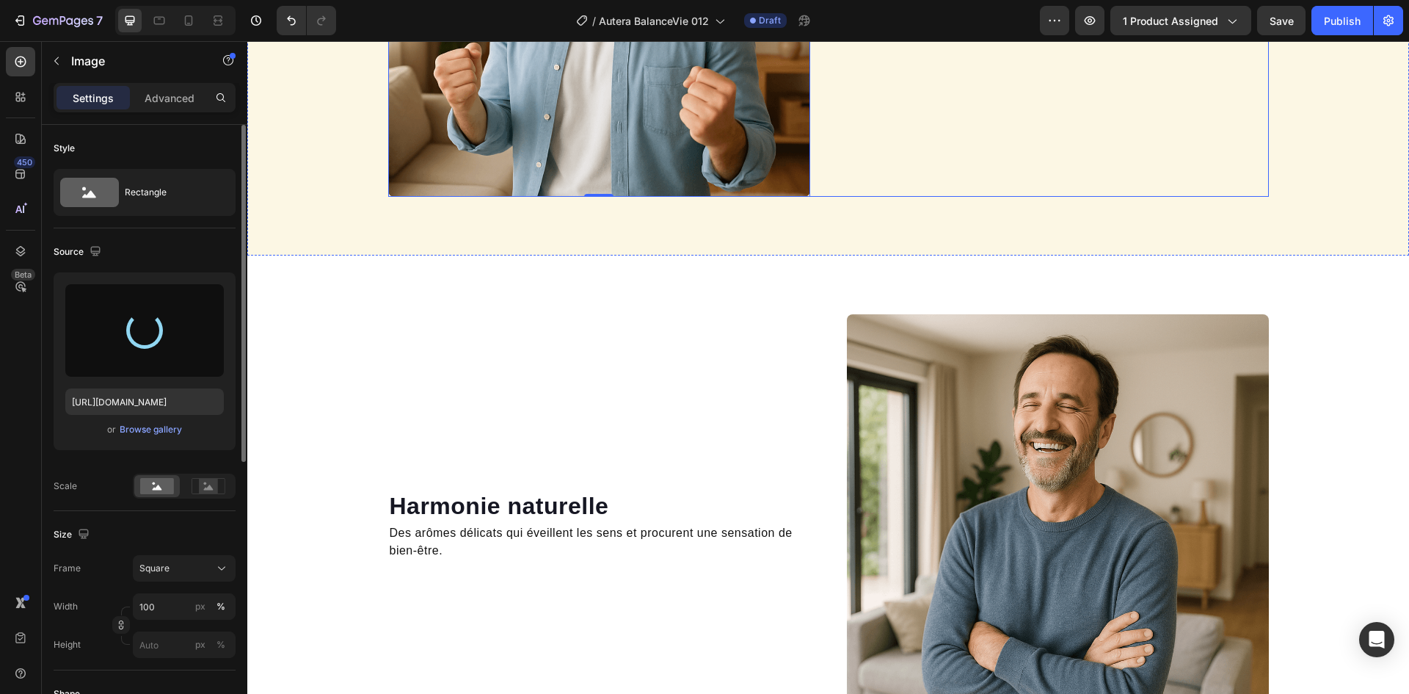
type input "[URL][DOMAIN_NAME]"
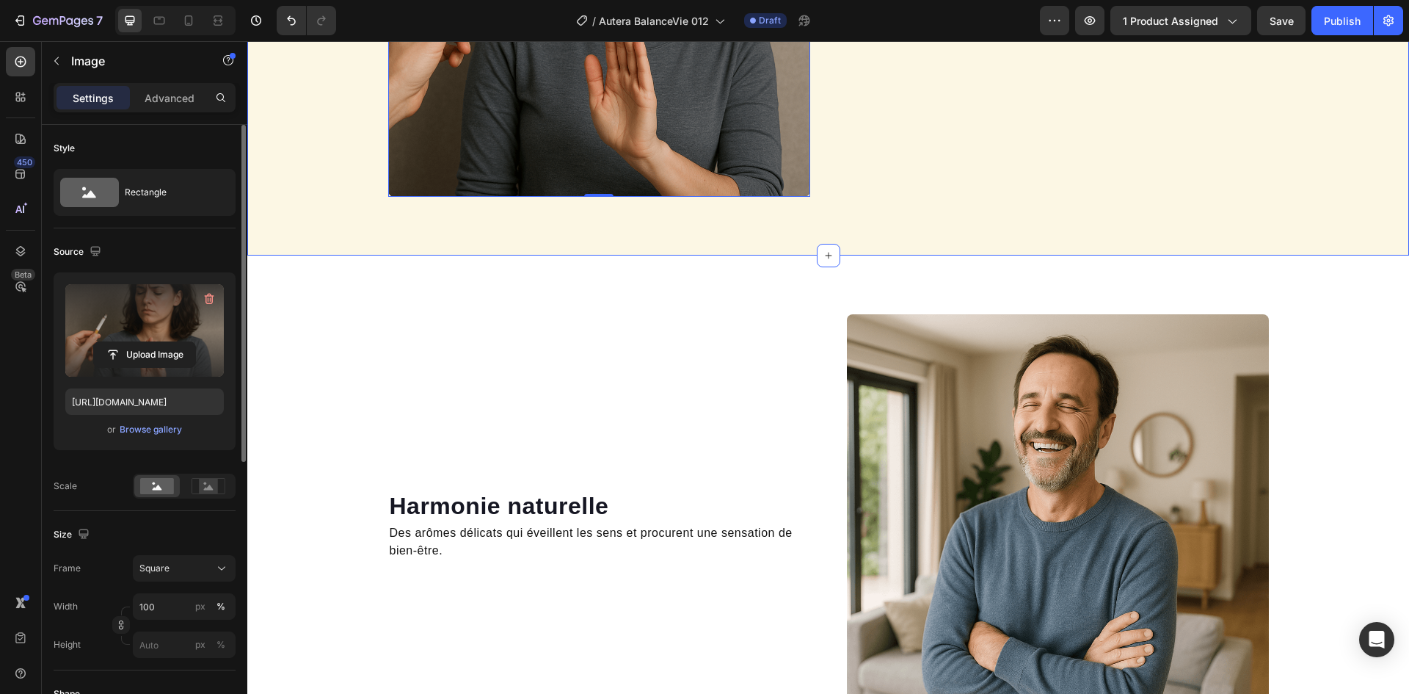
scroll to position [1418, 0]
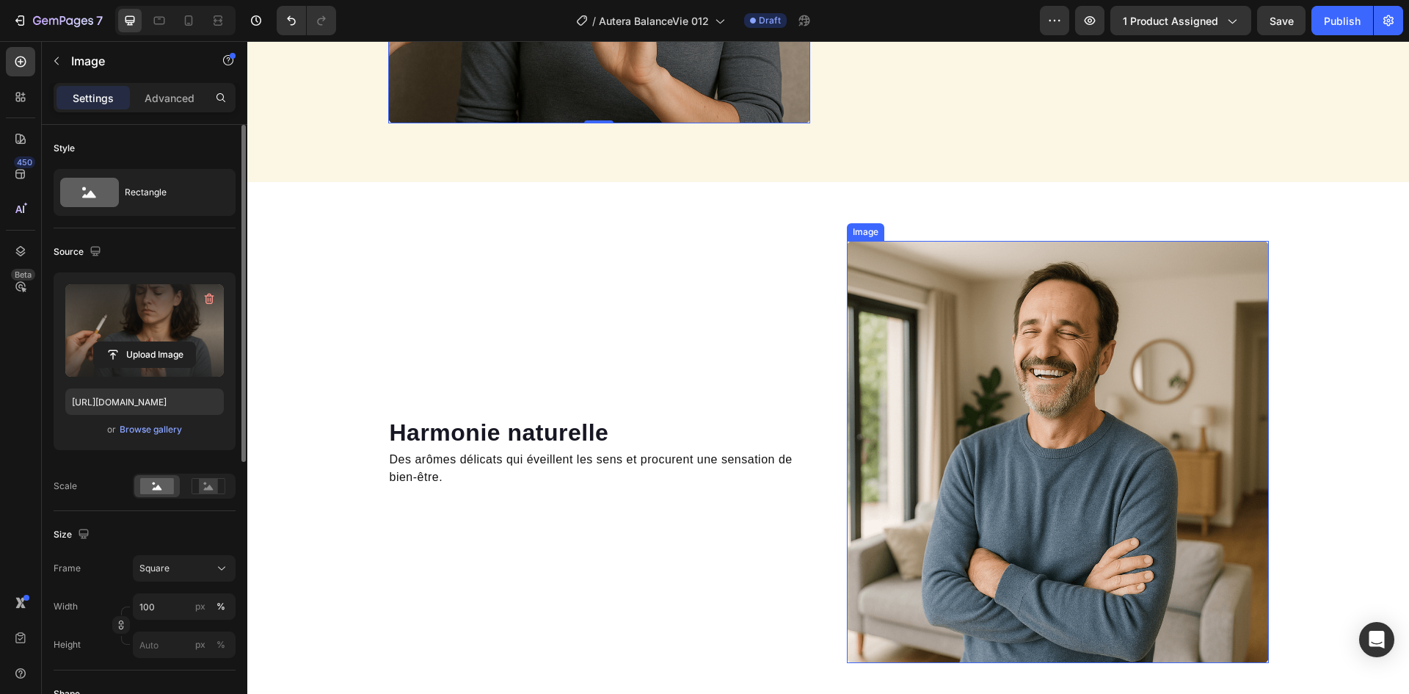
click at [1019, 318] on img at bounding box center [1058, 452] width 422 height 422
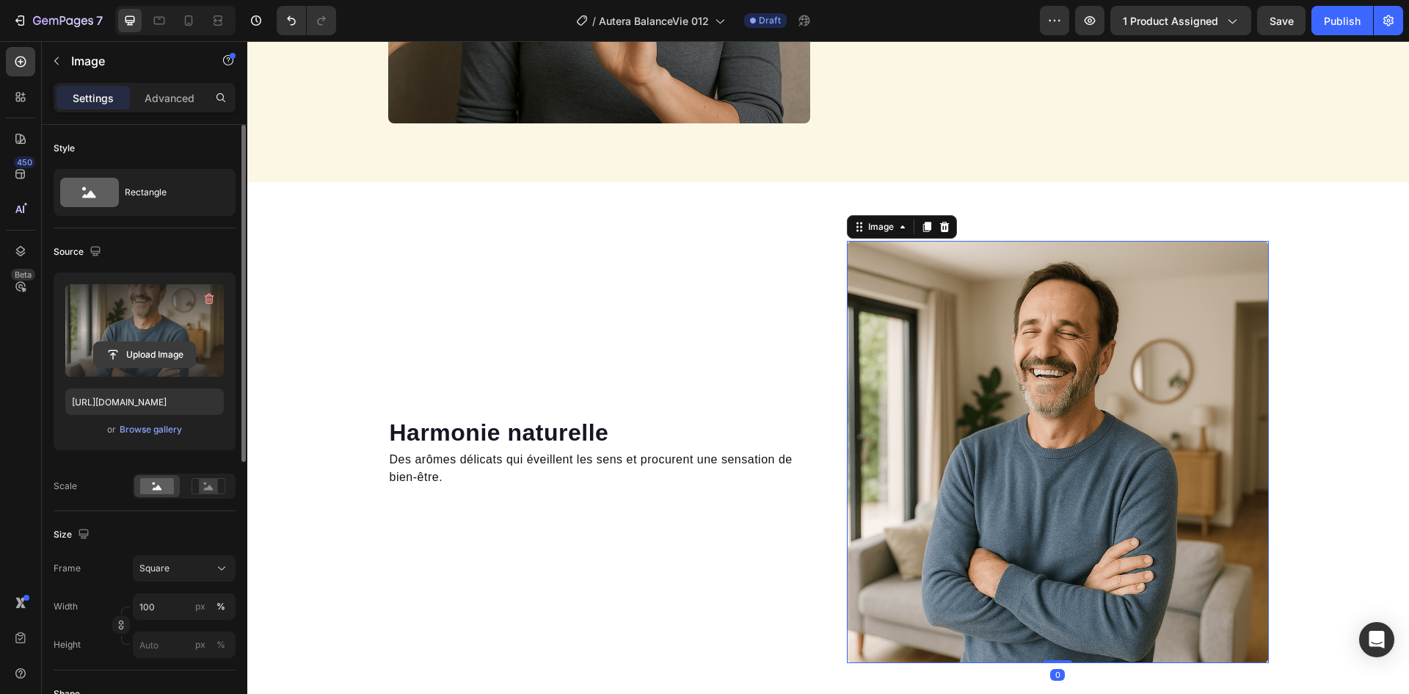
click at [125, 350] on input "file" at bounding box center [144, 354] width 101 height 25
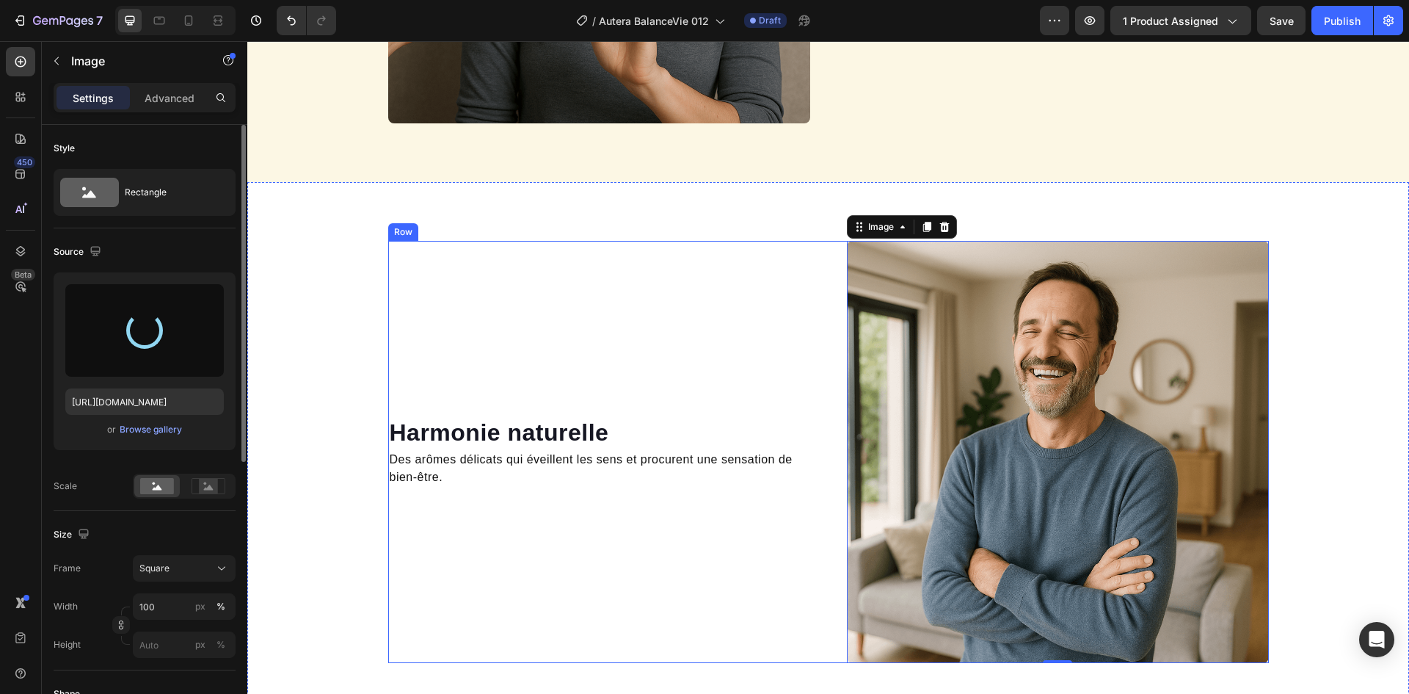
scroll to position [1638, 0]
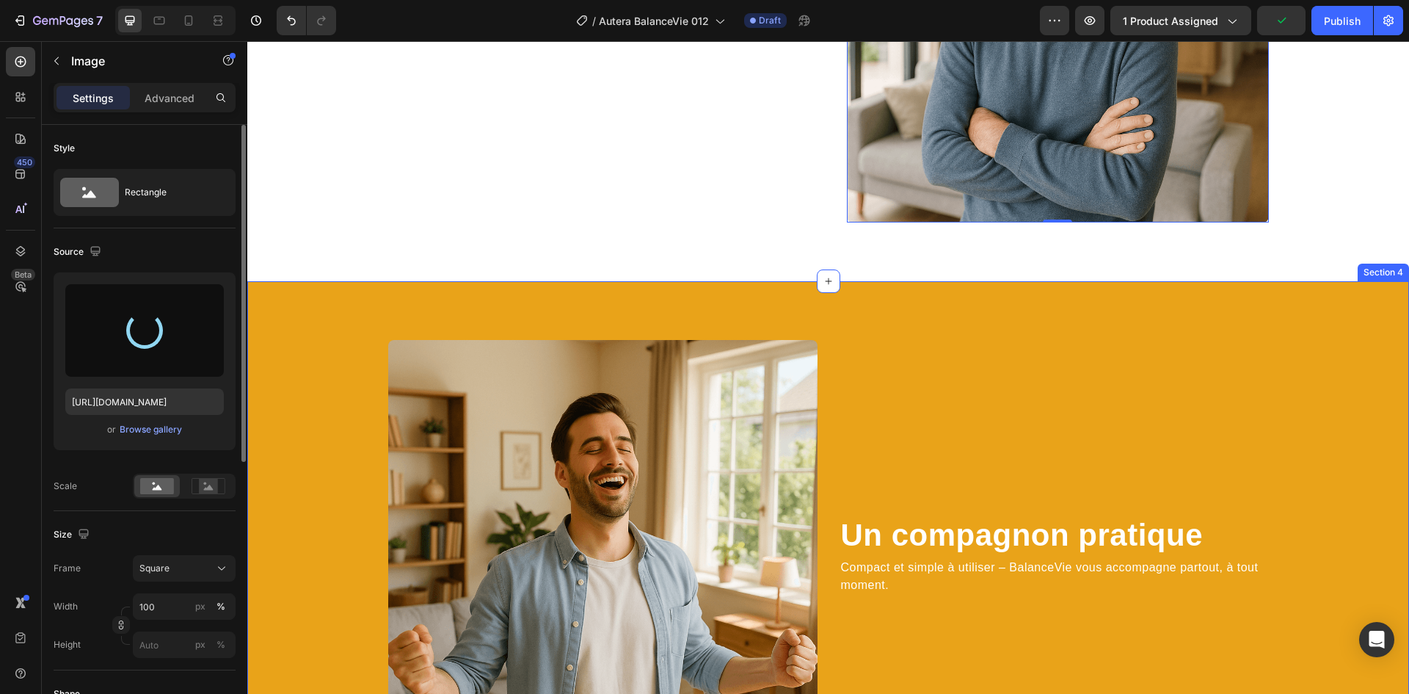
type input "[URL][DOMAIN_NAME]"
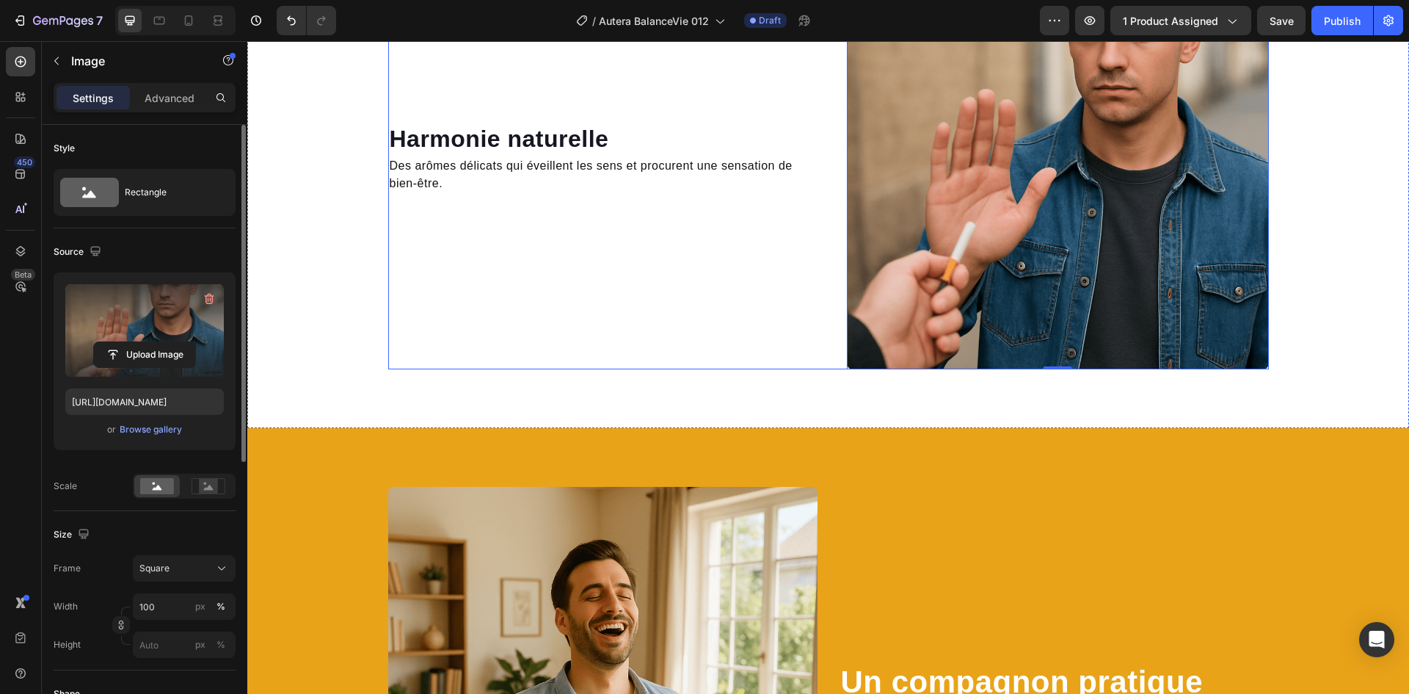
scroll to position [1932, 0]
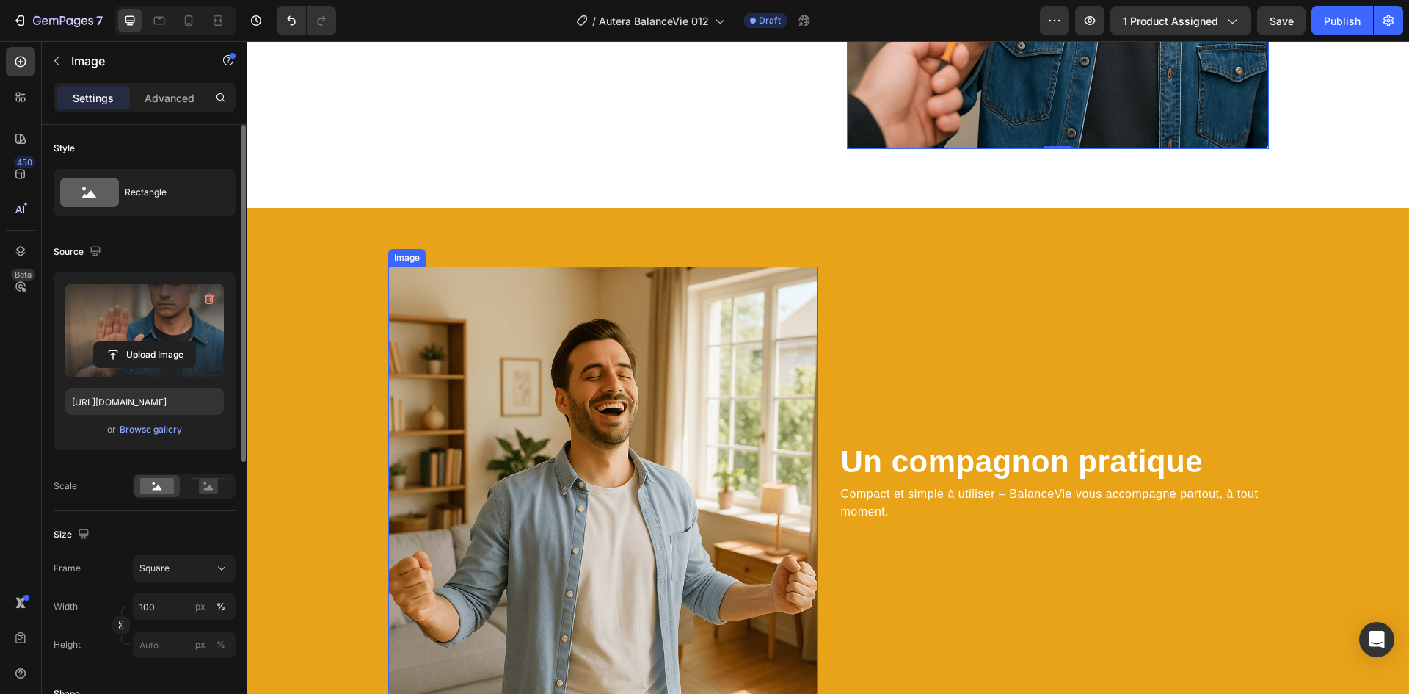
drag, startPoint x: 571, startPoint y: 352, endPoint x: 560, endPoint y: 356, distance: 11.6
click at [568, 353] on img at bounding box center [602, 480] width 429 height 429
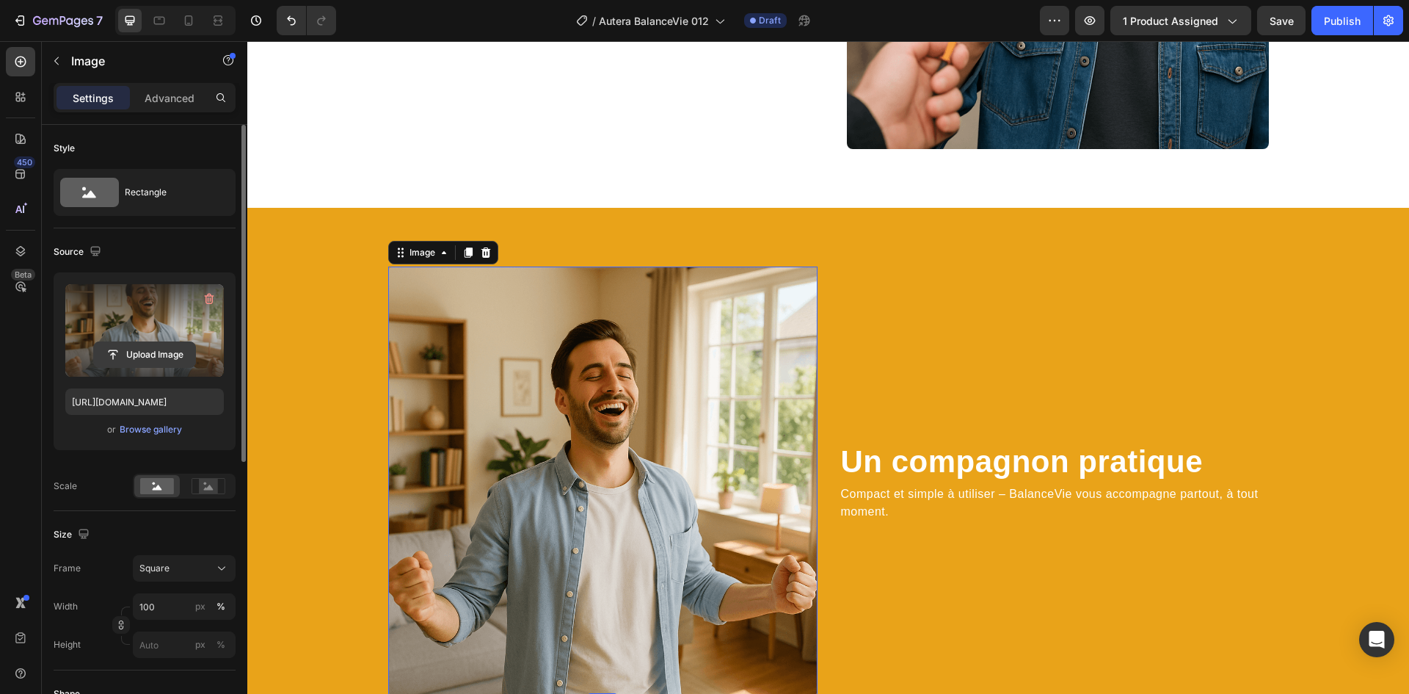
click at [175, 354] on input "file" at bounding box center [144, 354] width 101 height 25
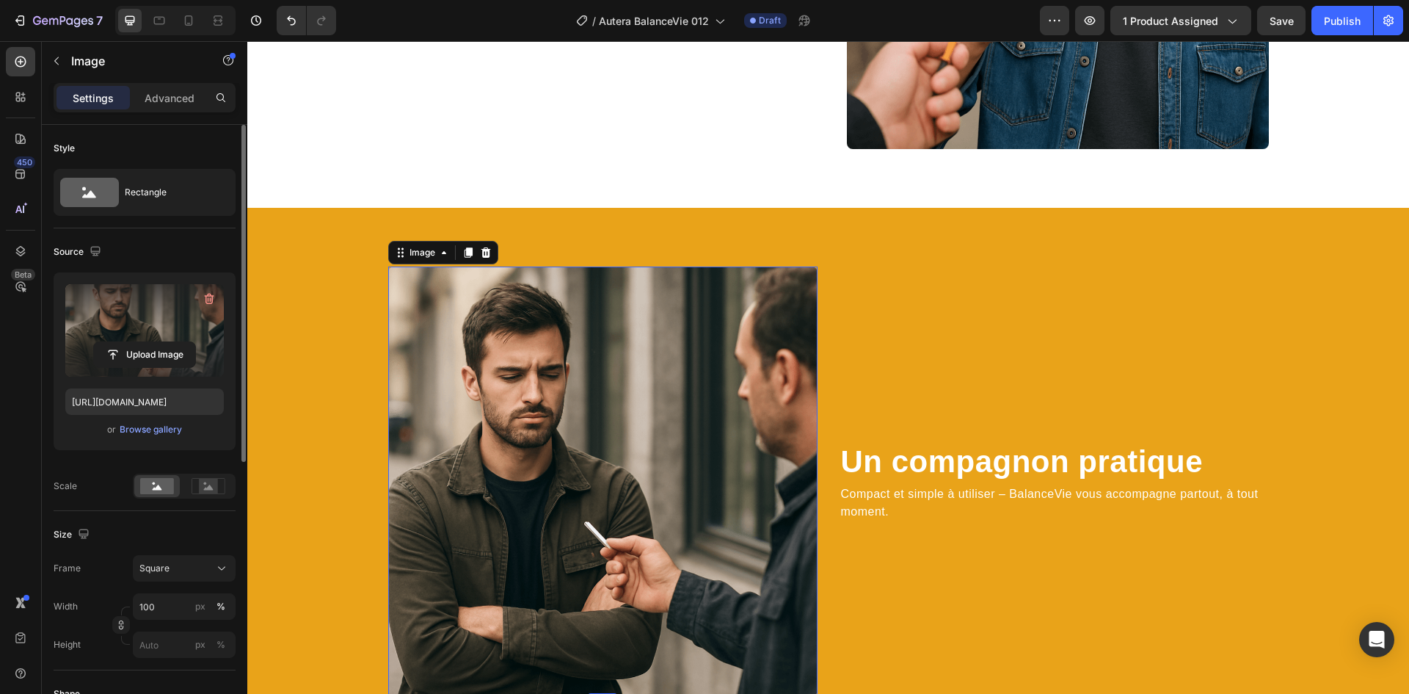
scroll to position [1638, 0]
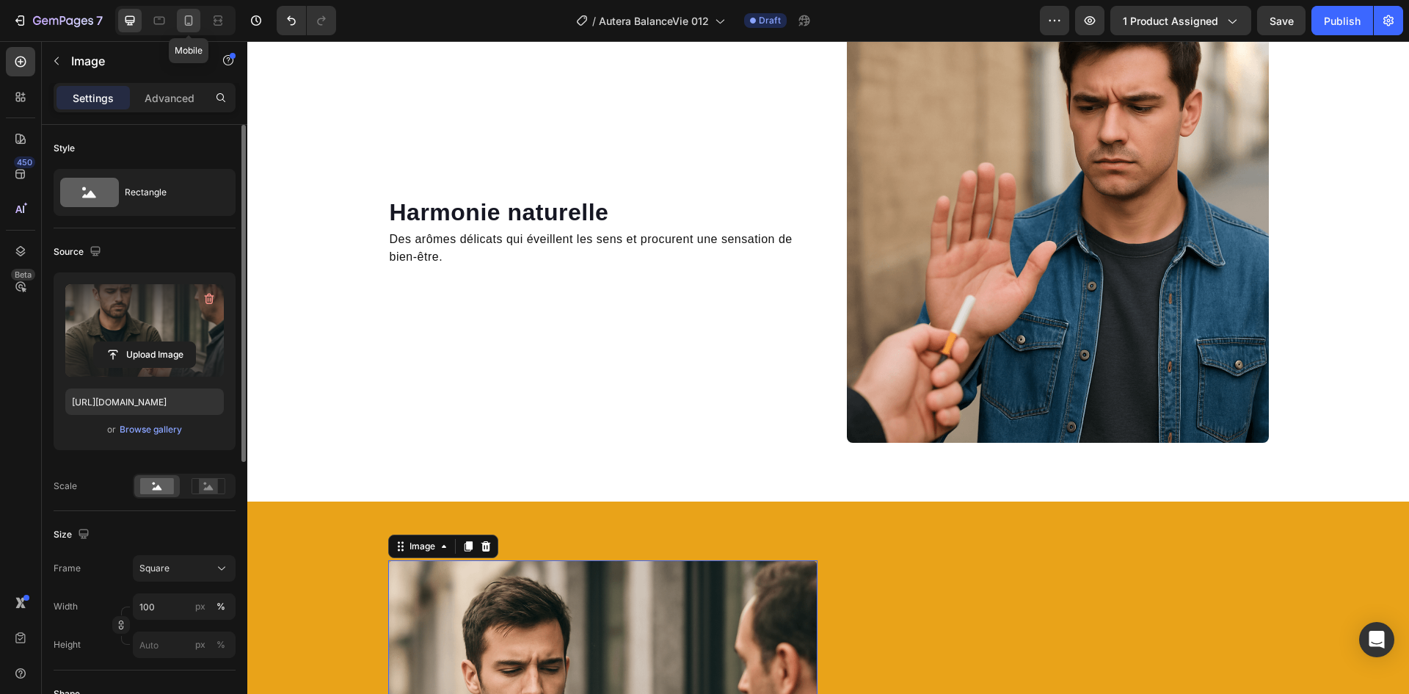
click at [192, 18] on icon at bounding box center [189, 20] width 8 height 10
type input "[URL][DOMAIN_NAME]"
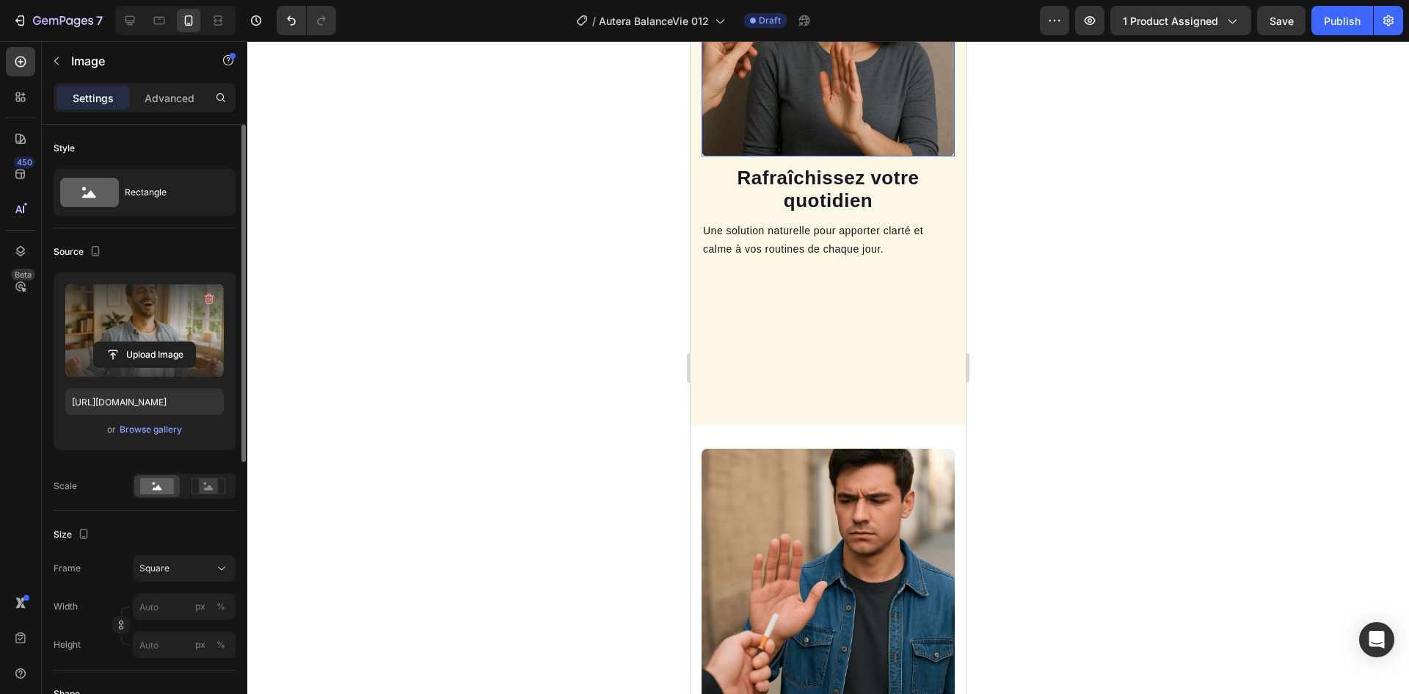
scroll to position [881, 0]
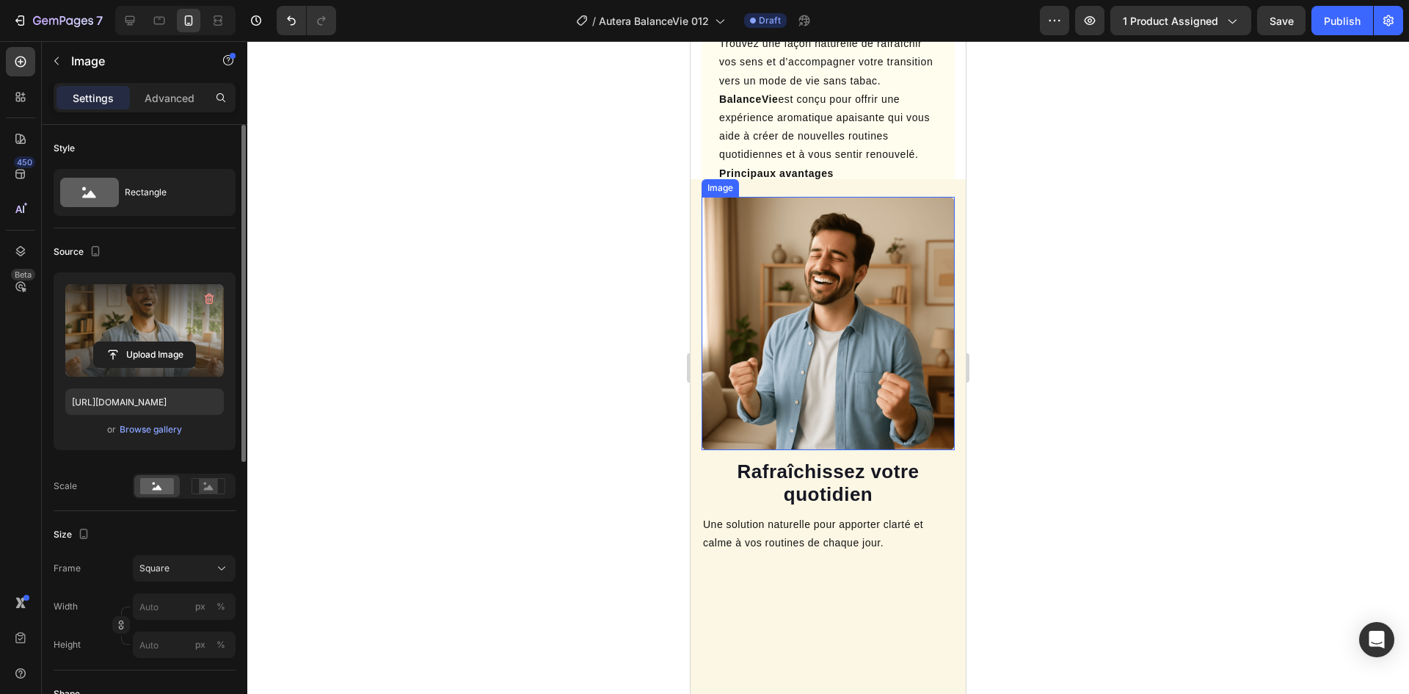
click at [803, 288] on img at bounding box center [828, 323] width 253 height 253
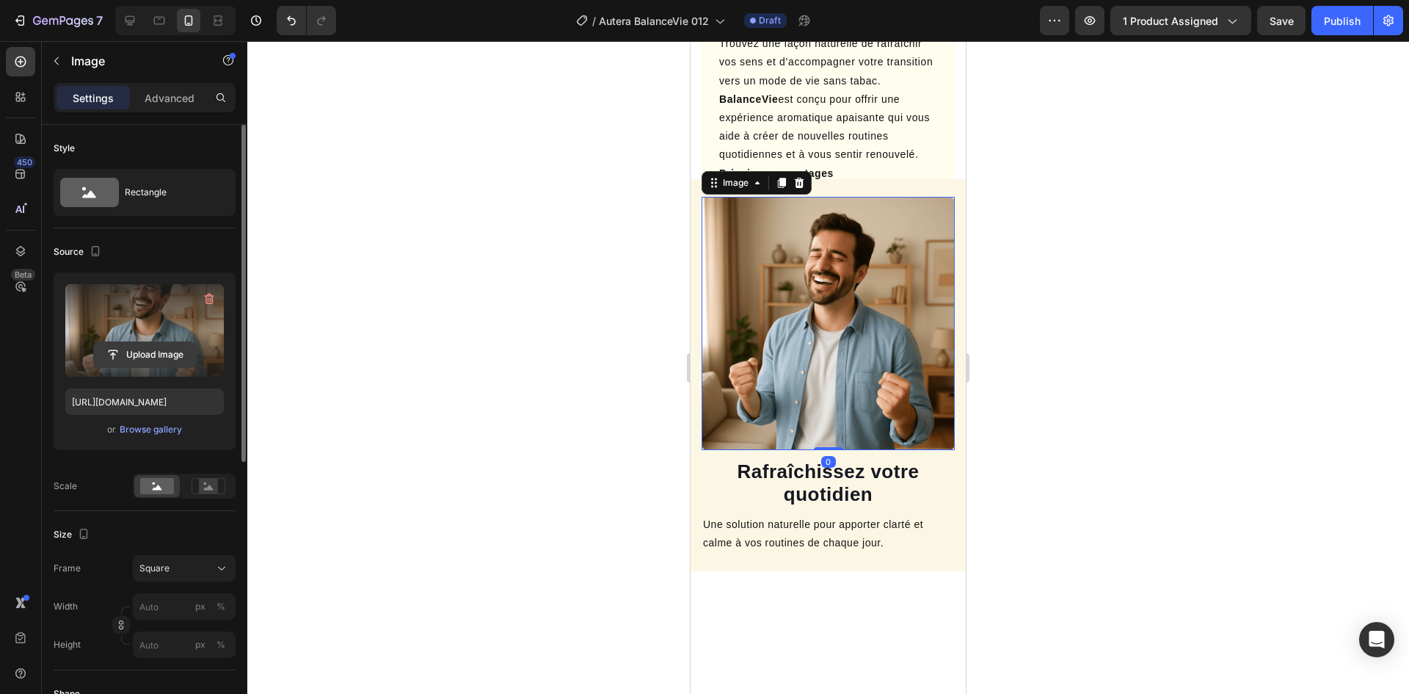
click at [134, 358] on input "file" at bounding box center [144, 354] width 101 height 25
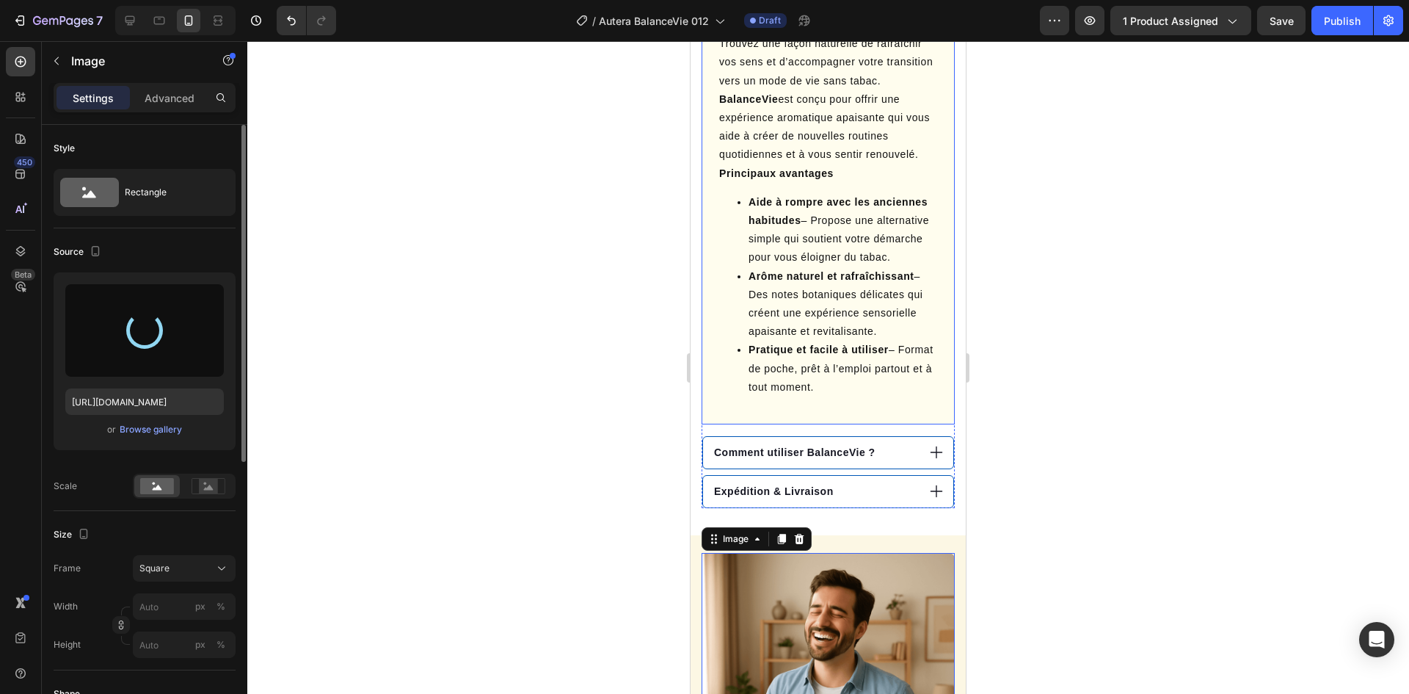
scroll to position [1175, 0]
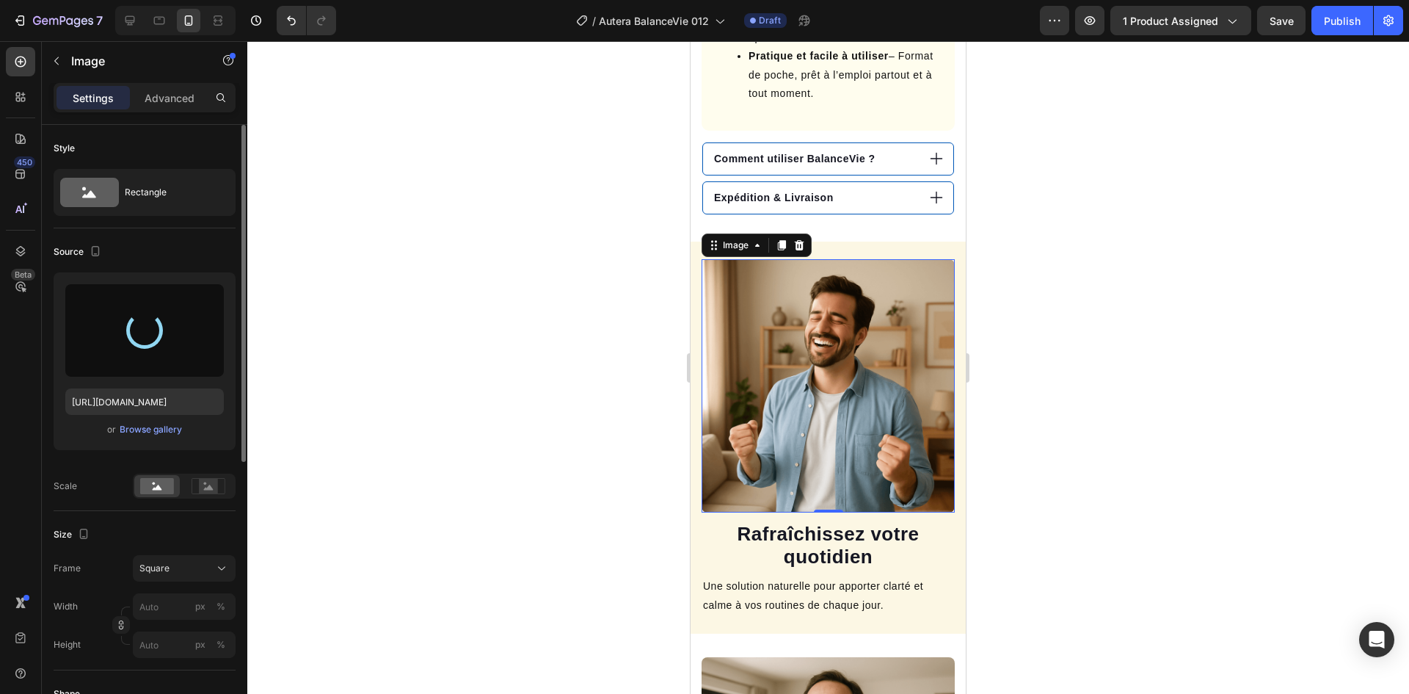
type input "[URL][DOMAIN_NAME]"
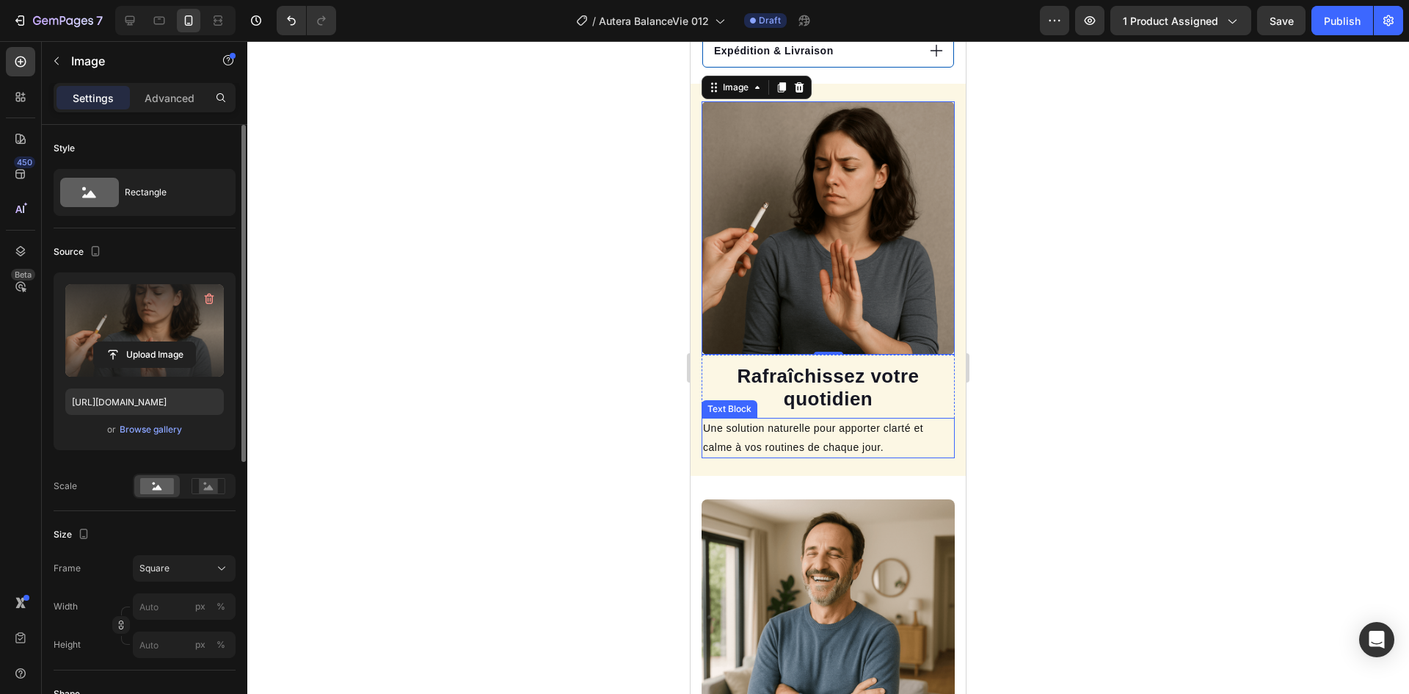
scroll to position [1395, 0]
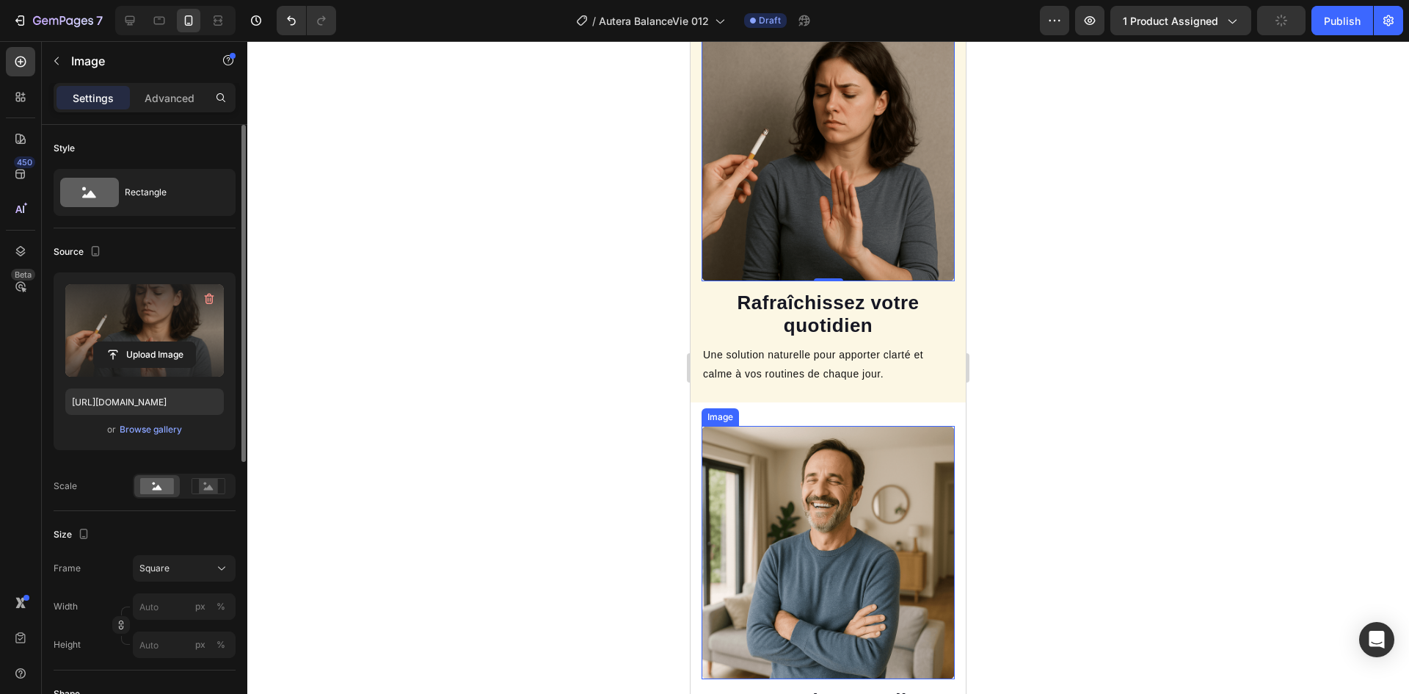
click at [761, 471] on img at bounding box center [828, 552] width 253 height 253
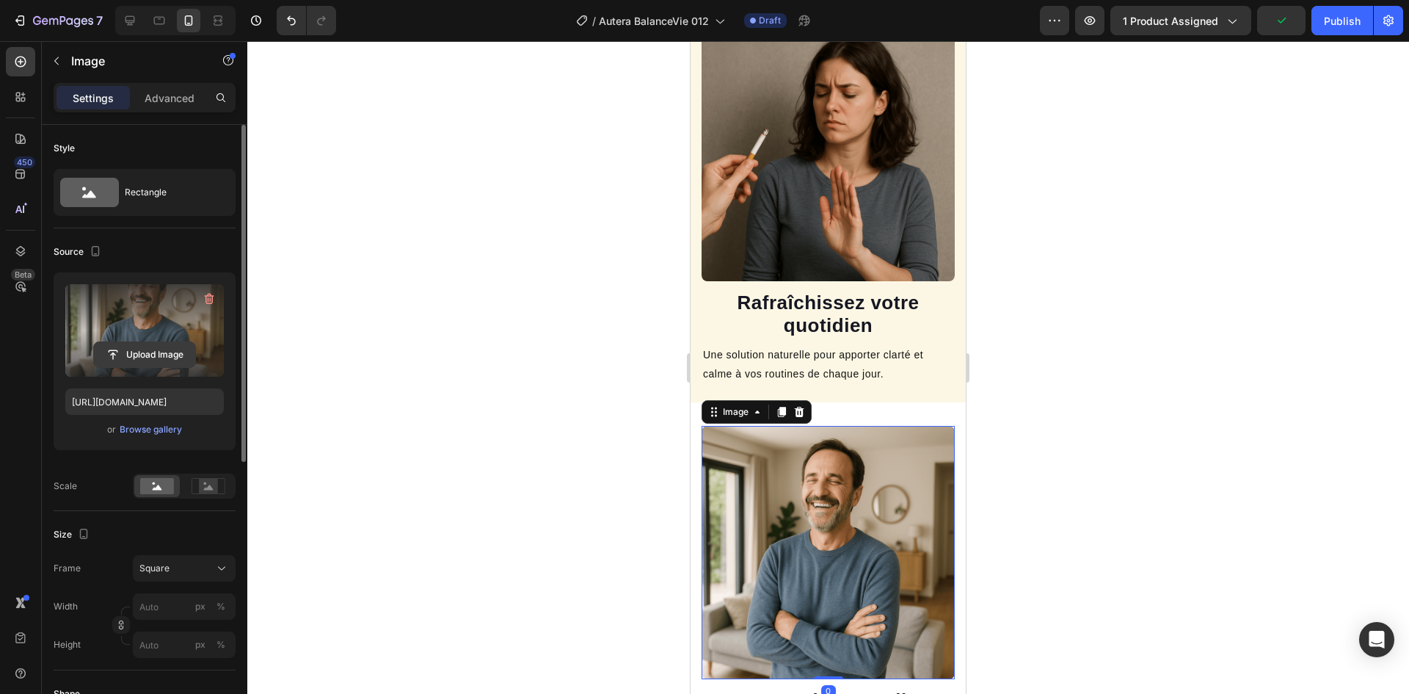
click at [159, 352] on input "file" at bounding box center [144, 354] width 101 height 25
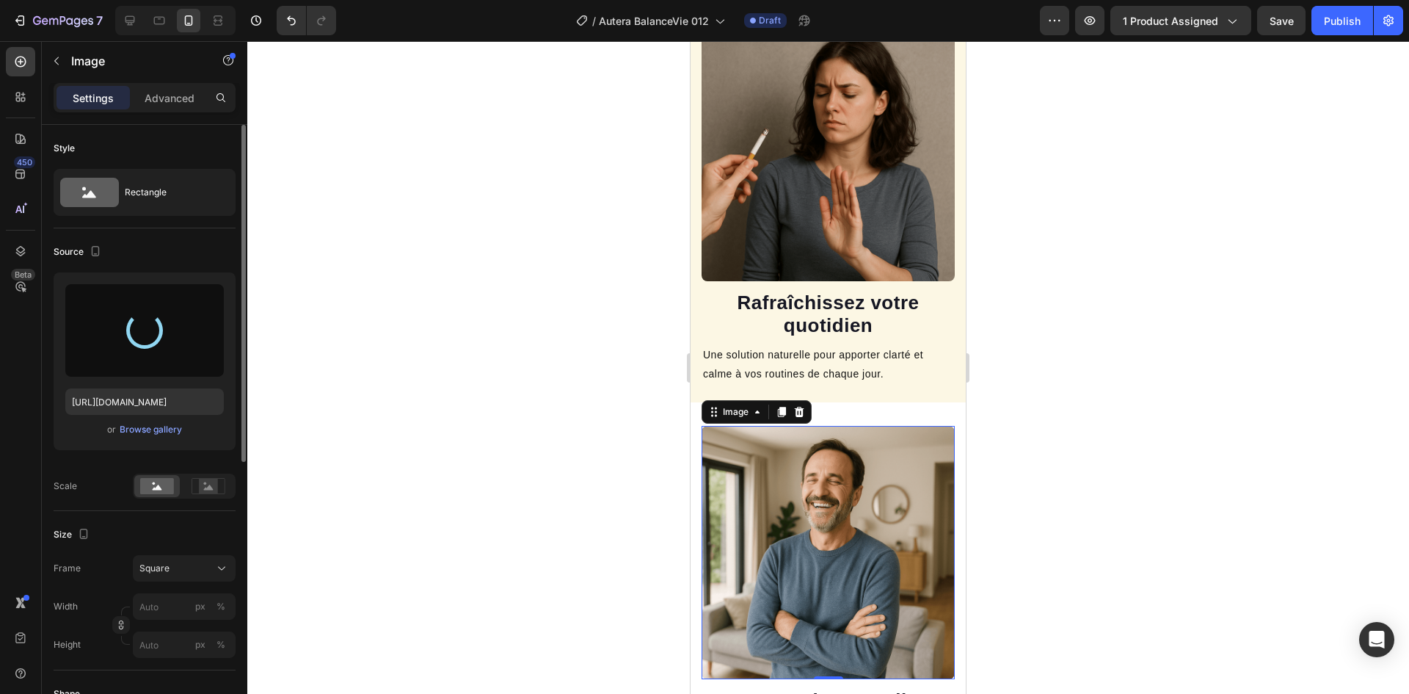
type input "[URL][DOMAIN_NAME]"
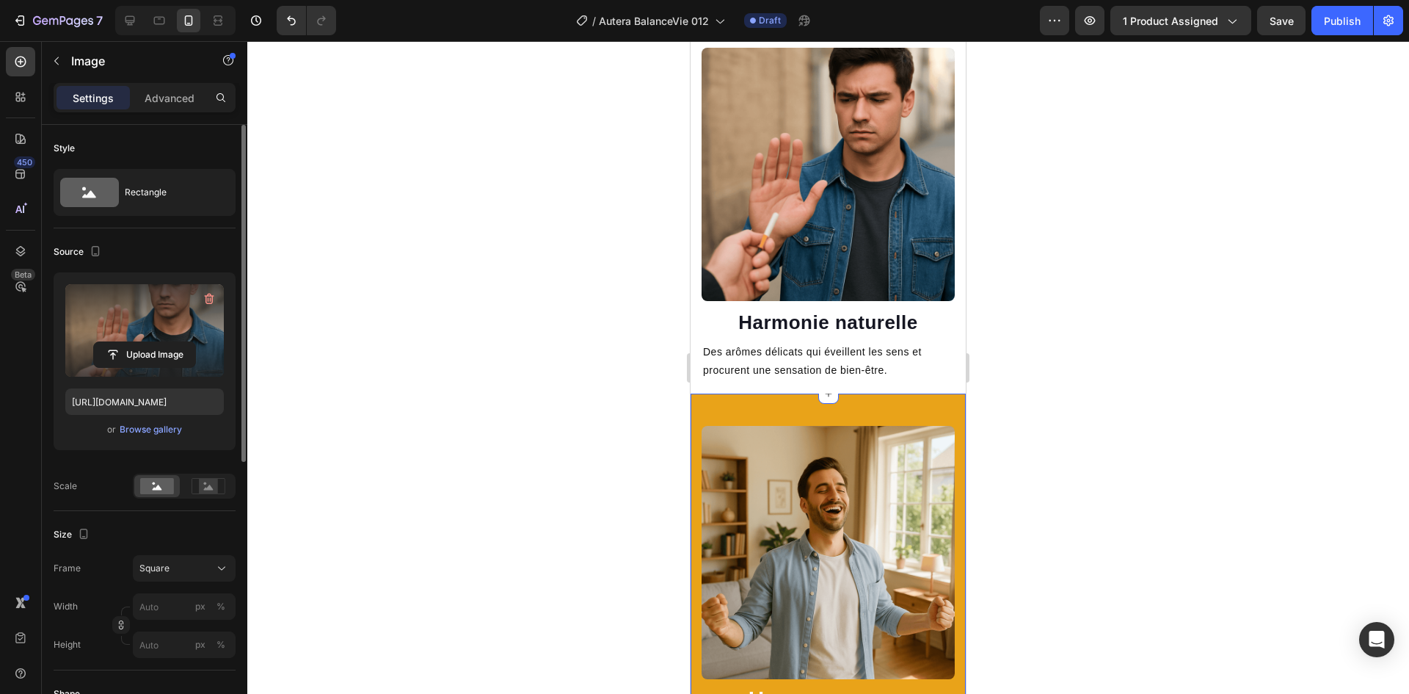
scroll to position [1982, 0]
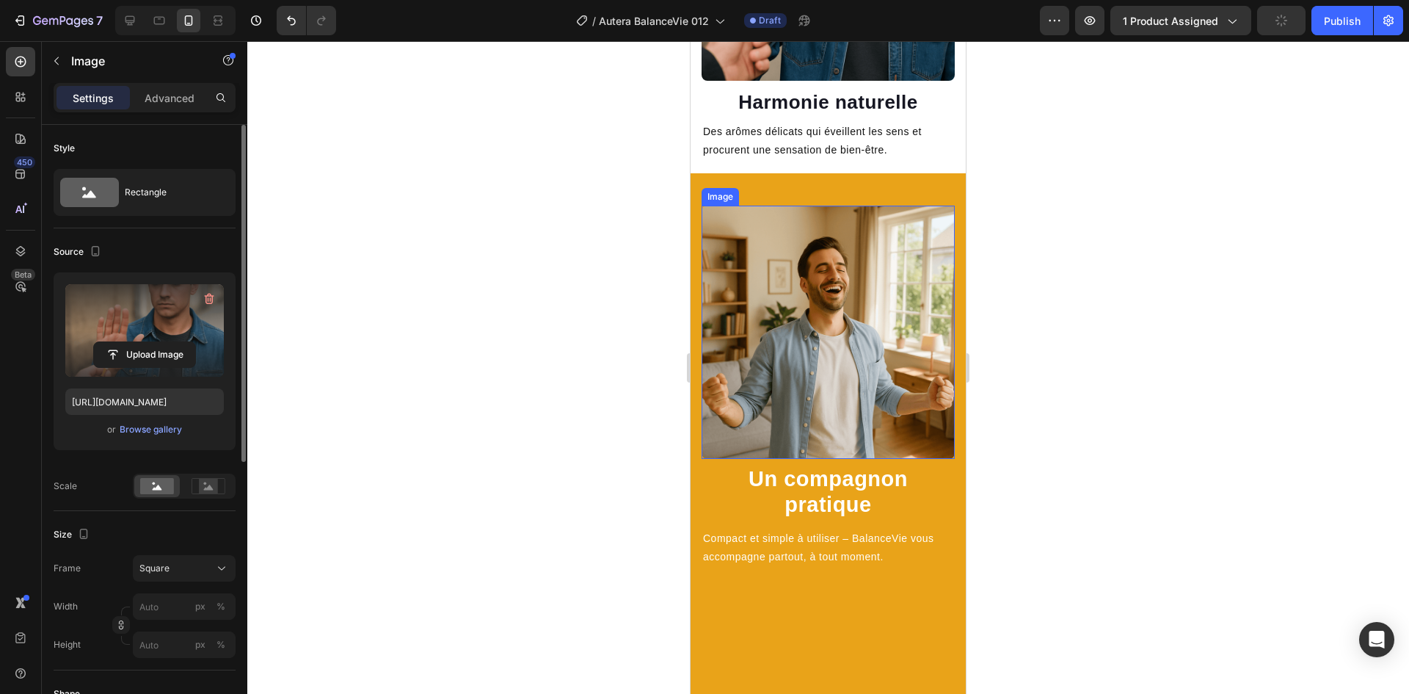
click at [790, 348] on img at bounding box center [828, 331] width 253 height 253
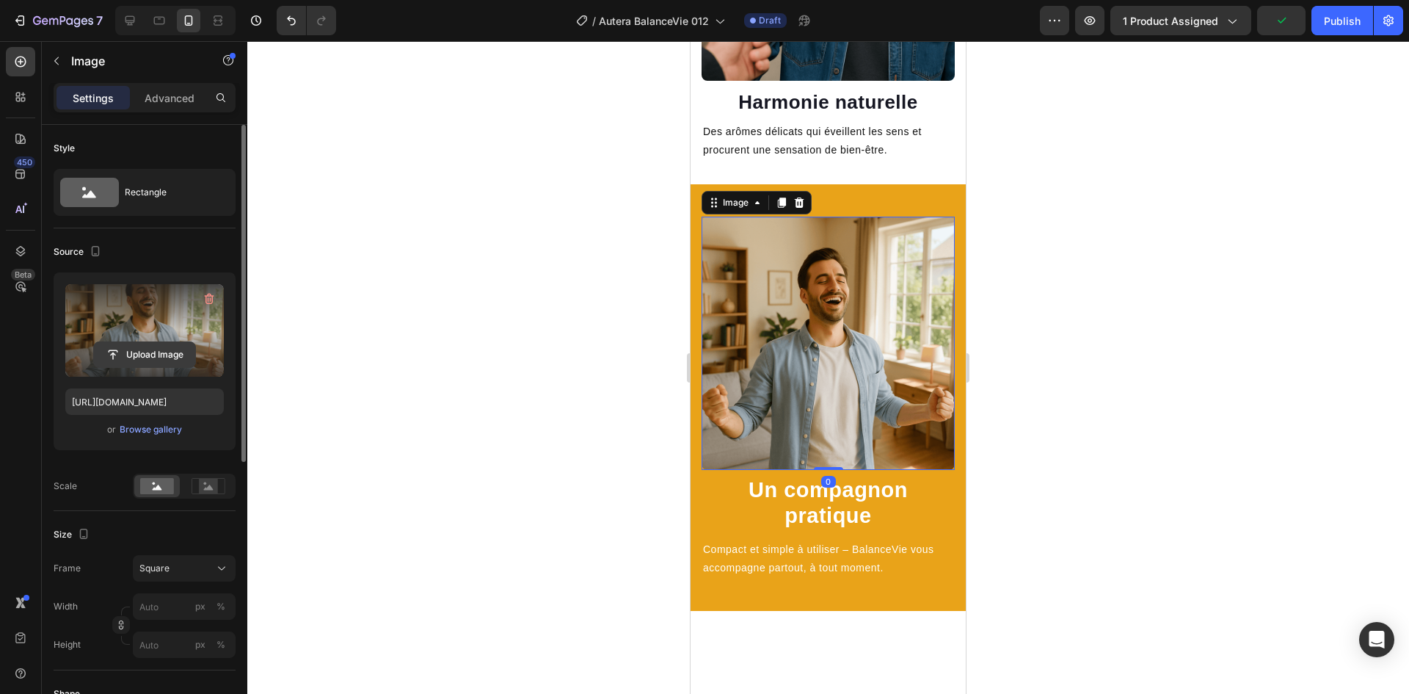
click at [133, 359] on input "file" at bounding box center [144, 354] width 101 height 25
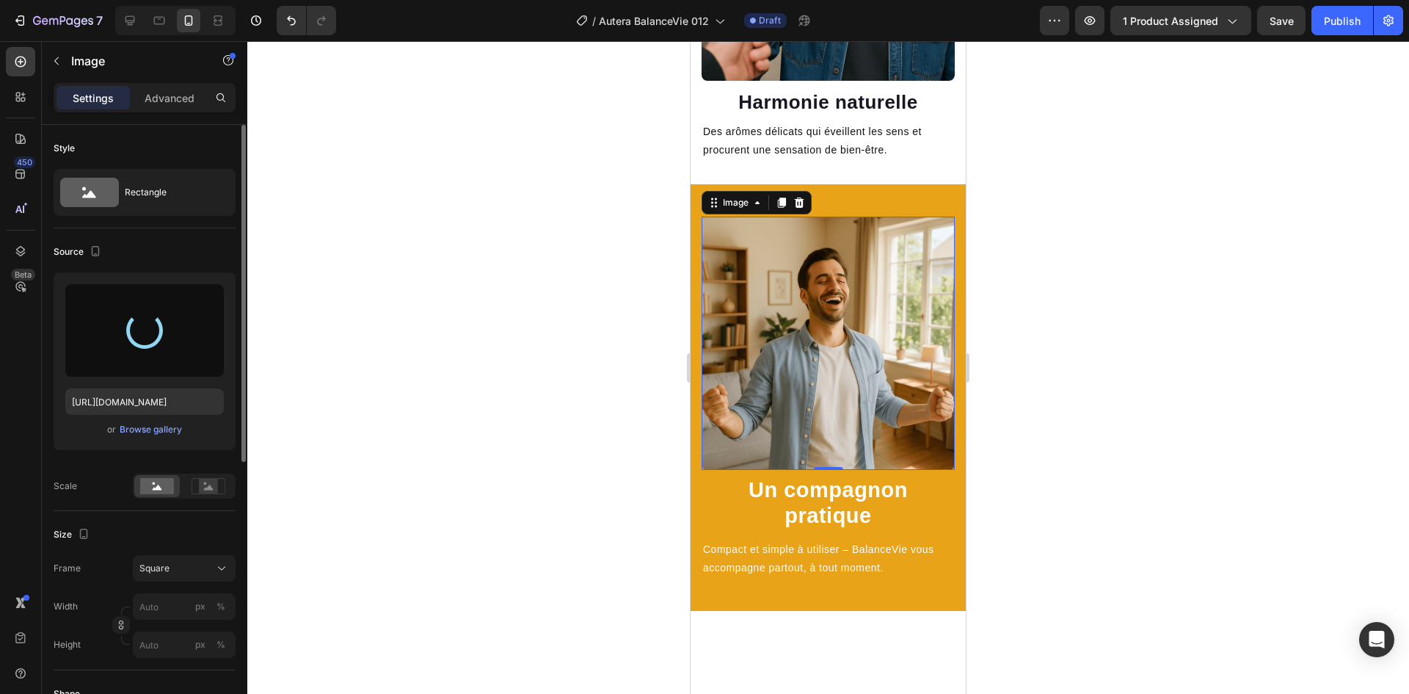
type input "[URL][DOMAIN_NAME]"
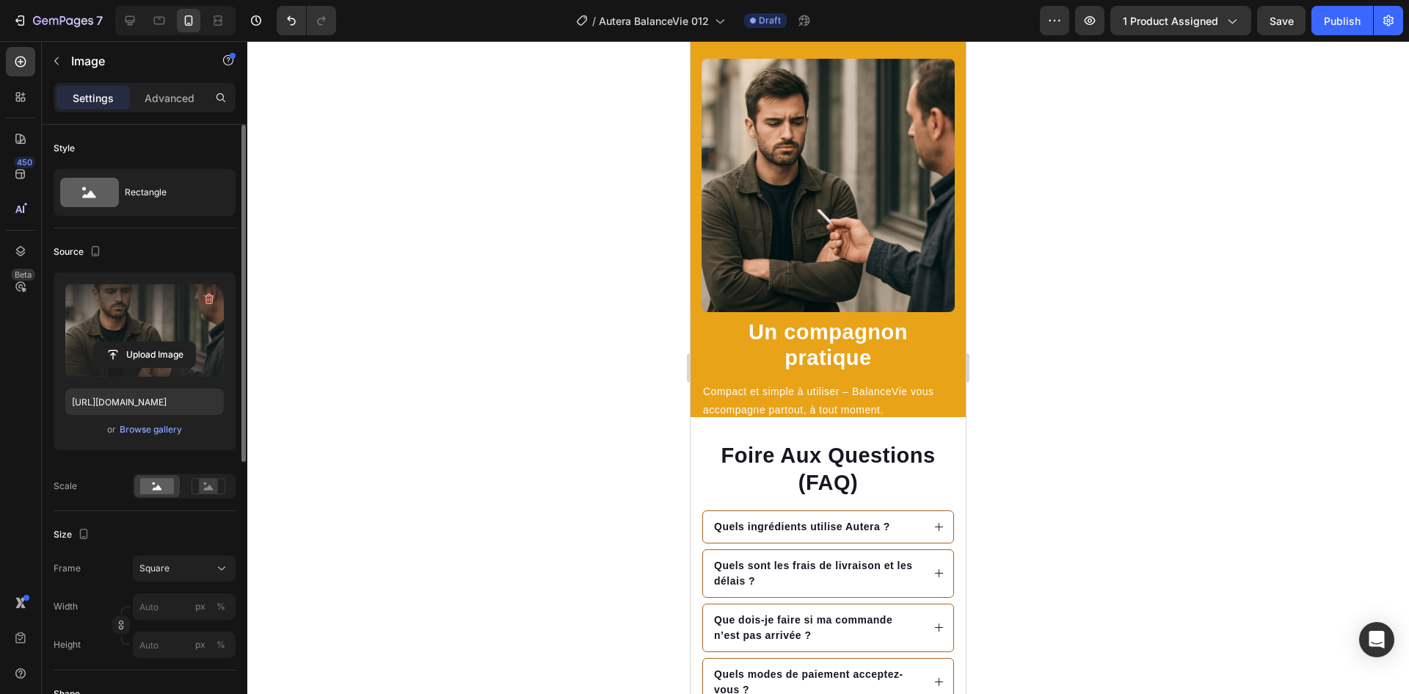
scroll to position [1689, 0]
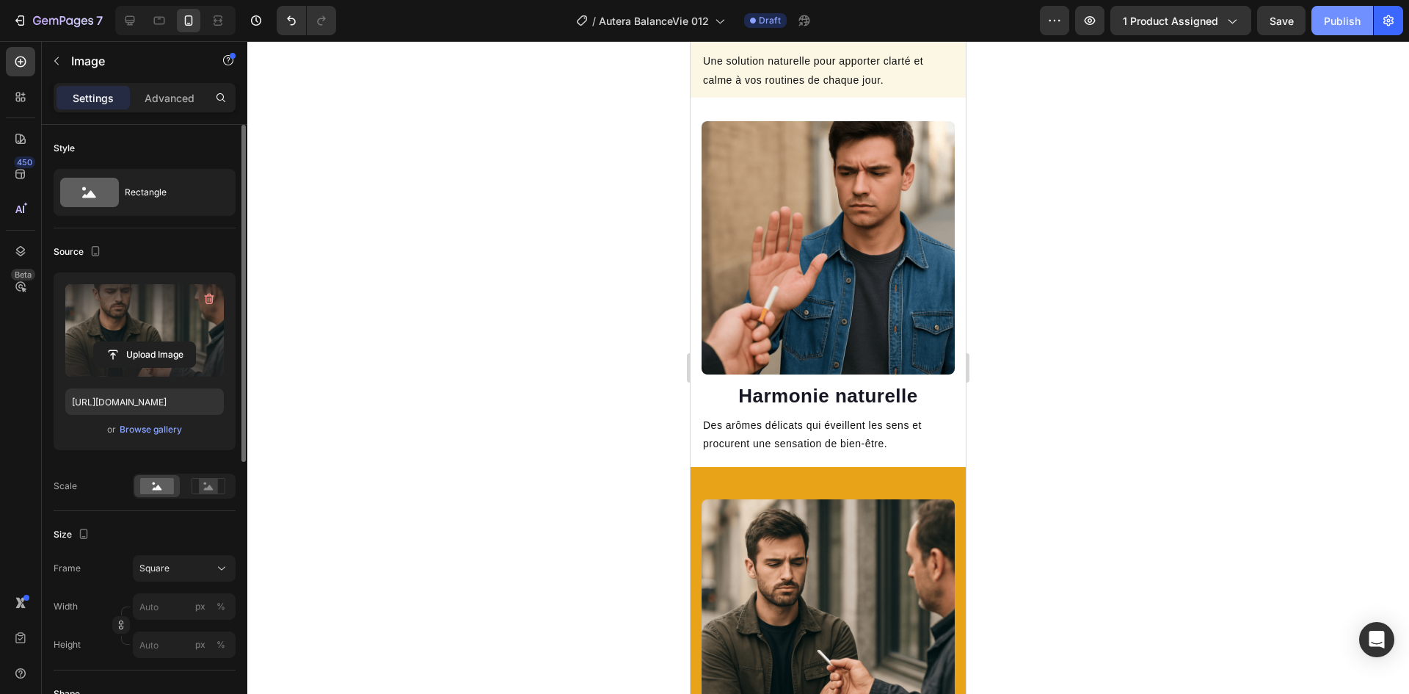
drag, startPoint x: 1344, startPoint y: 18, endPoint x: 1336, endPoint y: 26, distance: 11.9
click at [1344, 19] on div "Publish" at bounding box center [1342, 20] width 37 height 15
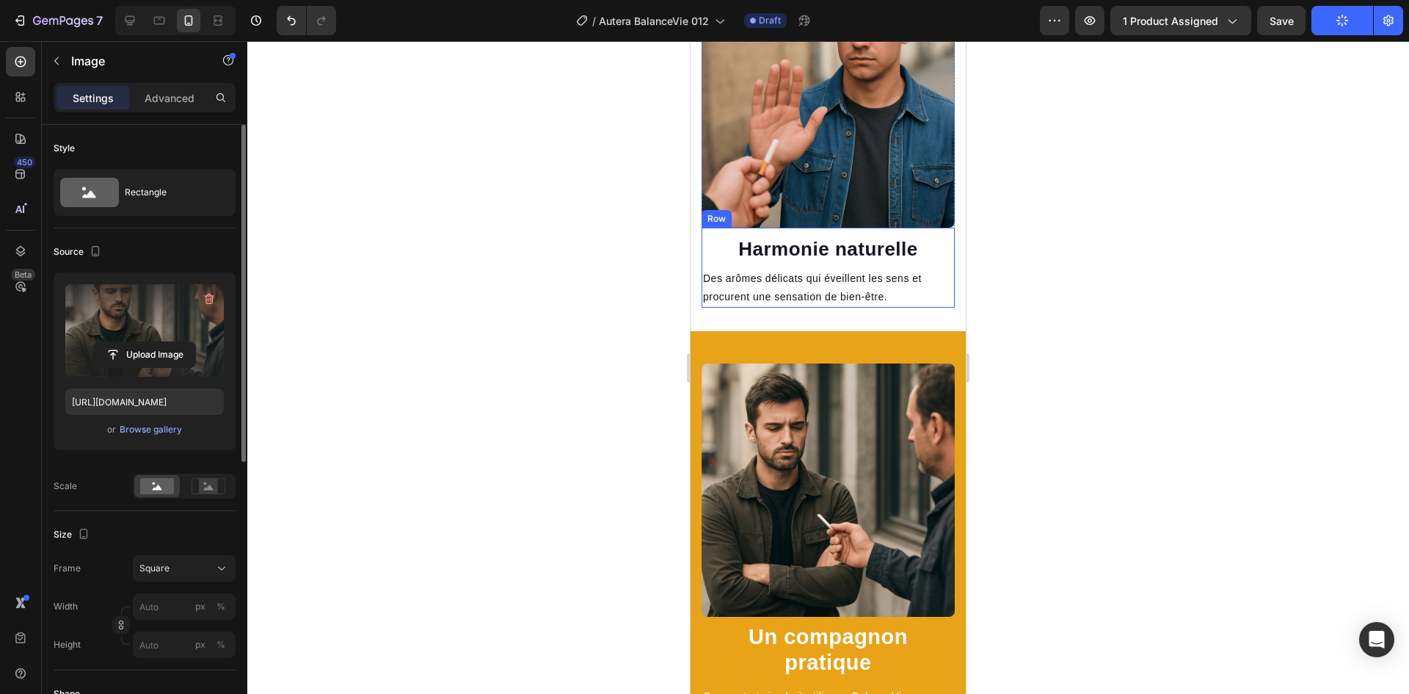
scroll to position [1909, 0]
